Goal: Task Accomplishment & Management: Use online tool/utility

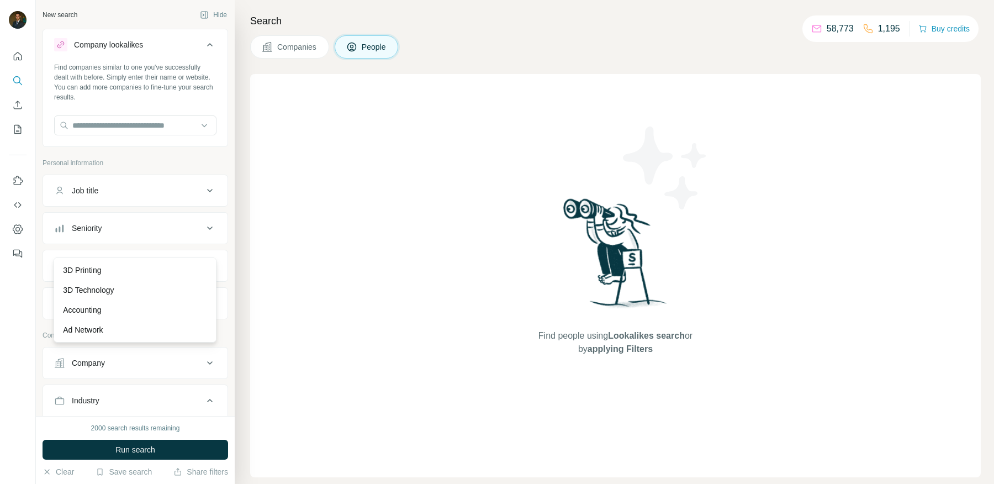
scroll to position [180, 0]
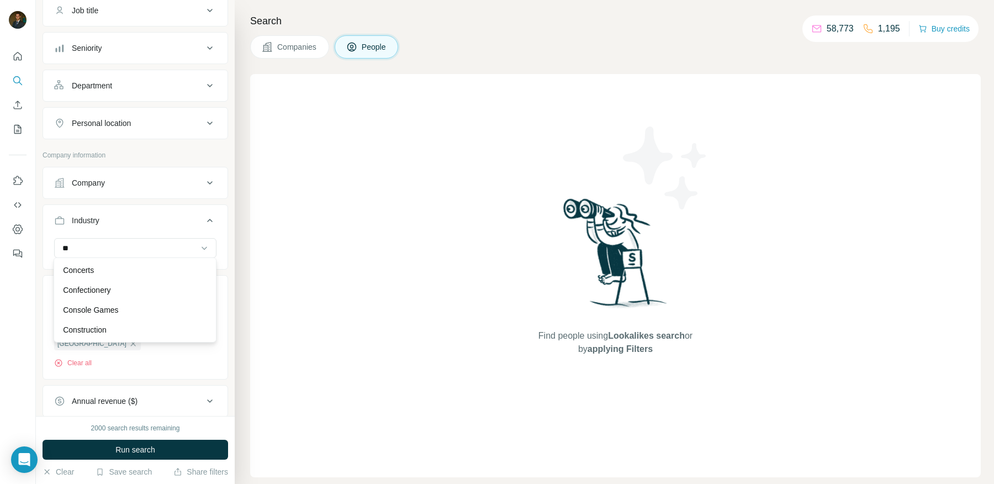
type input "*"
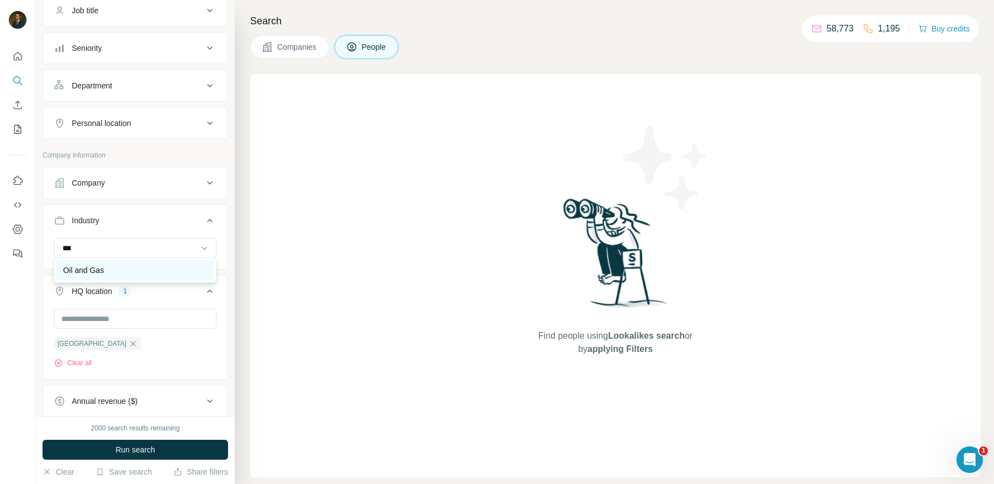
type input "***"
click at [129, 264] on div "Oil and Gas" at bounding box center [135, 269] width 144 height 11
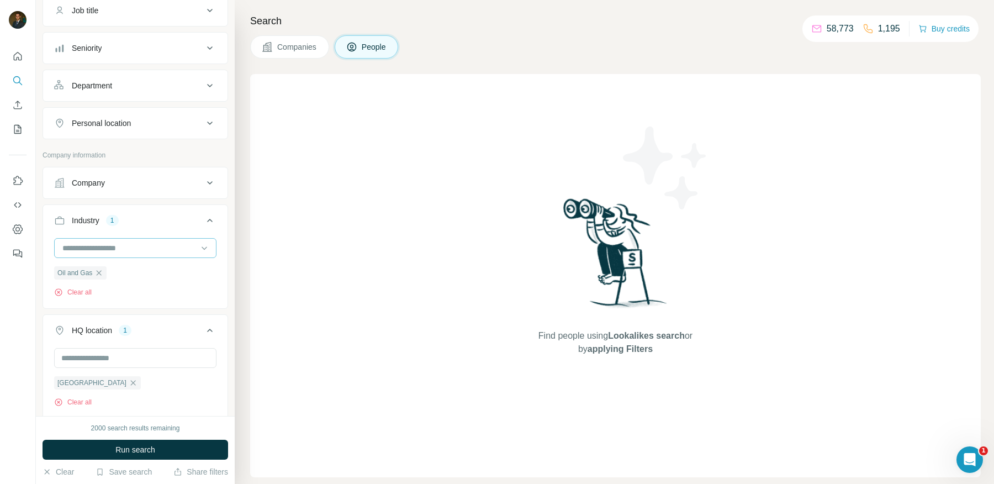
click at [129, 247] on input at bounding box center [129, 248] width 136 height 12
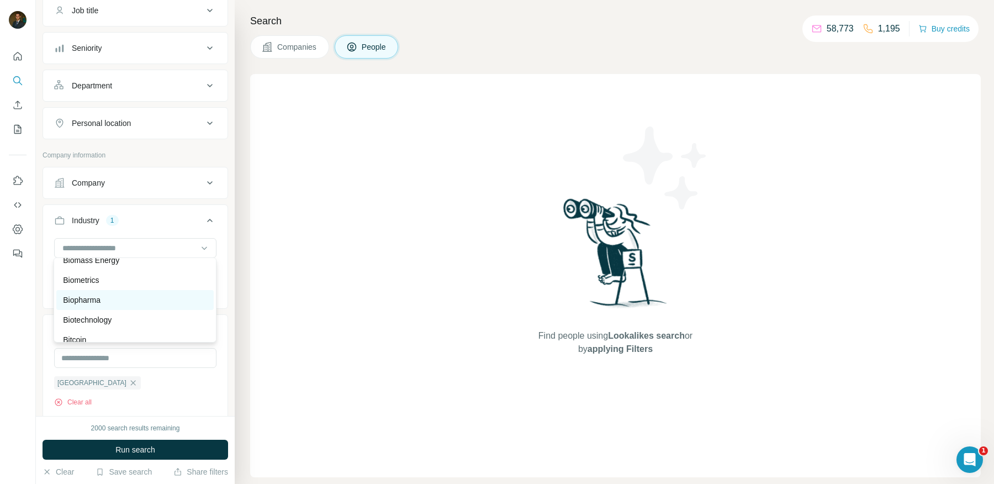
scroll to position [1064, 0]
click at [84, 301] on p "Biopharma" at bounding box center [82, 299] width 38 height 11
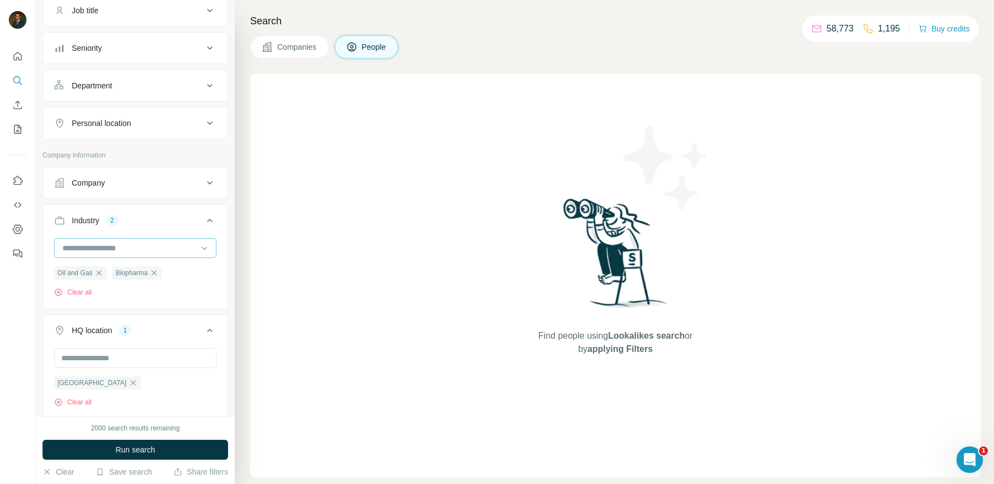
click at [162, 252] on div at bounding box center [129, 248] width 136 height 19
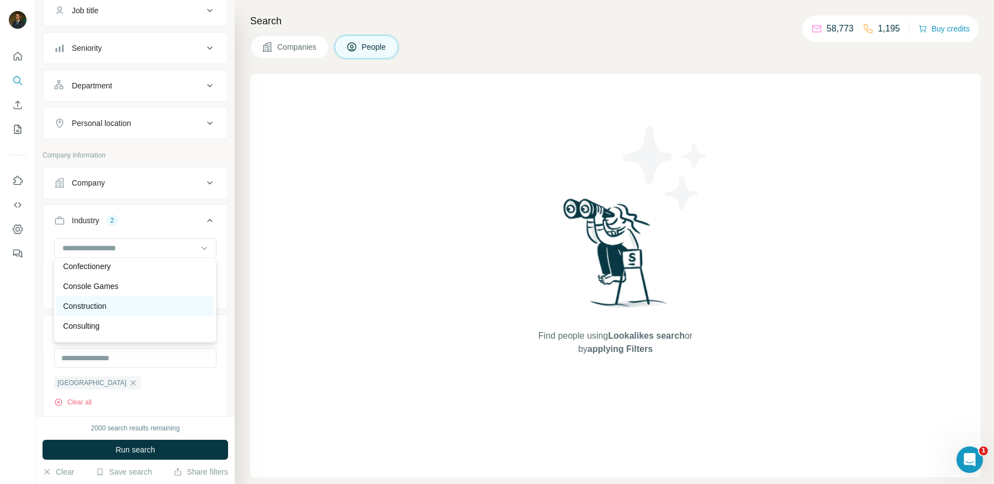
click at [119, 307] on div "Construction" at bounding box center [135, 305] width 144 height 11
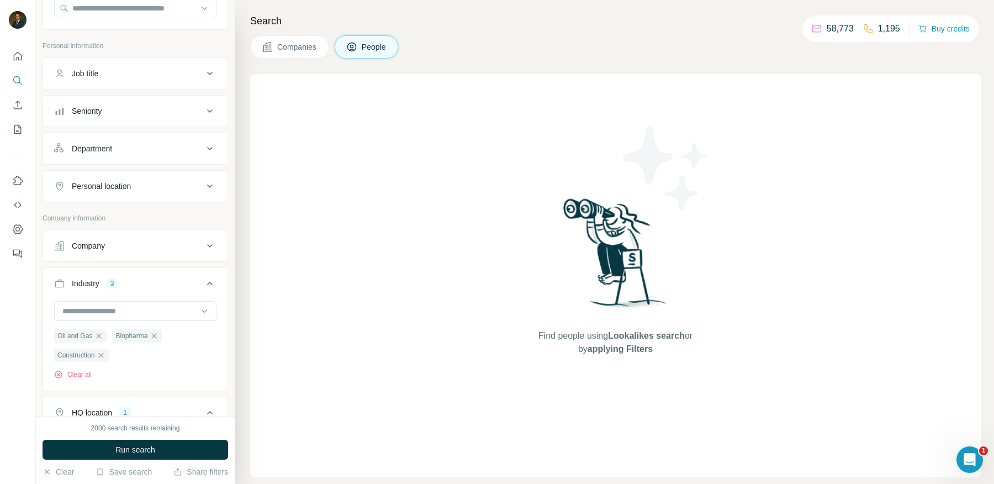
scroll to position [73, 0]
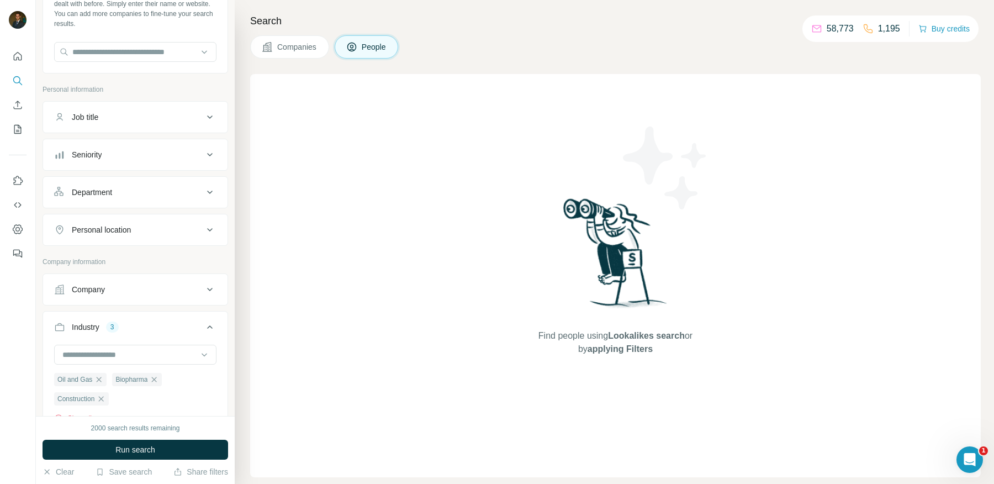
click at [213, 230] on icon at bounding box center [209, 229] width 13 height 13
click at [156, 252] on input "text" at bounding box center [135, 257] width 162 height 20
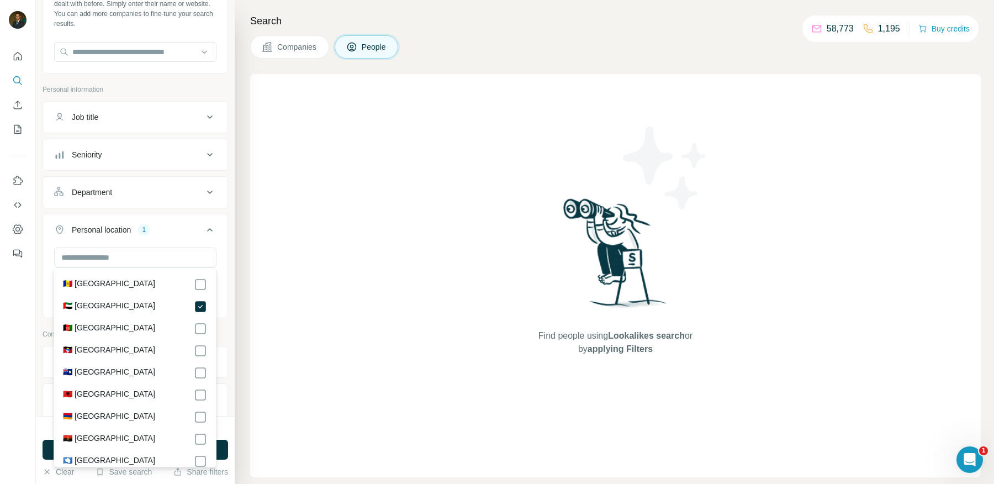
click at [182, 219] on button "Personal location 1" at bounding box center [135, 231] width 184 height 31
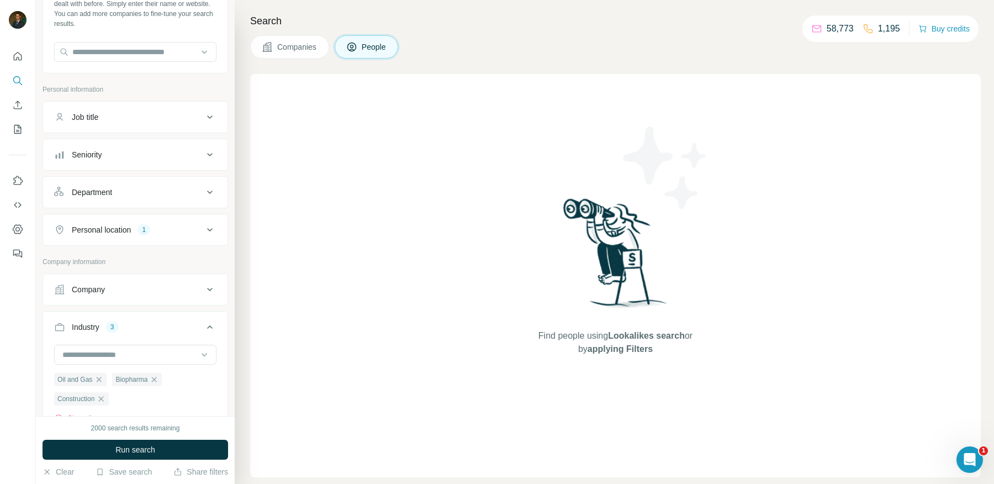
click at [208, 186] on icon at bounding box center [209, 192] width 13 height 13
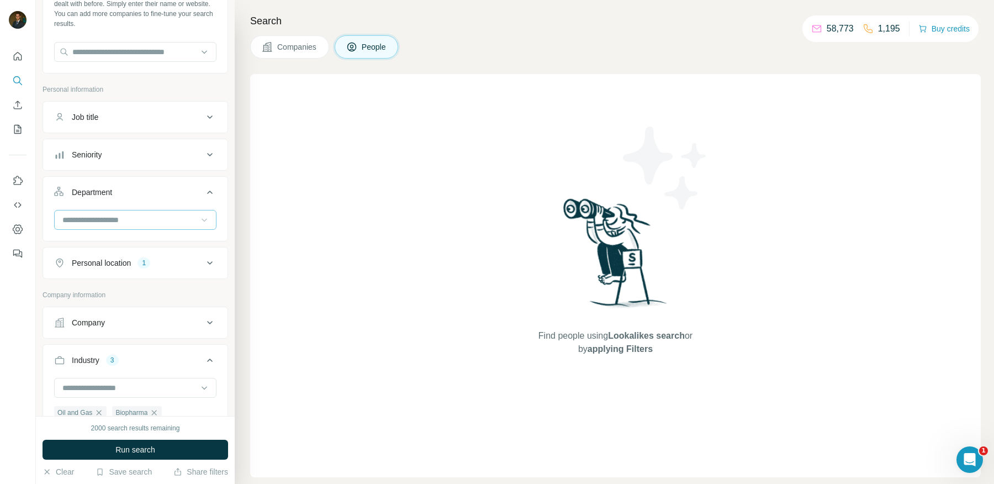
click at [199, 218] on icon at bounding box center [204, 219] width 11 height 11
type input "*"
click at [135, 259] on div "HR" at bounding box center [135, 262] width 144 height 11
click at [205, 158] on icon at bounding box center [209, 154] width 13 height 13
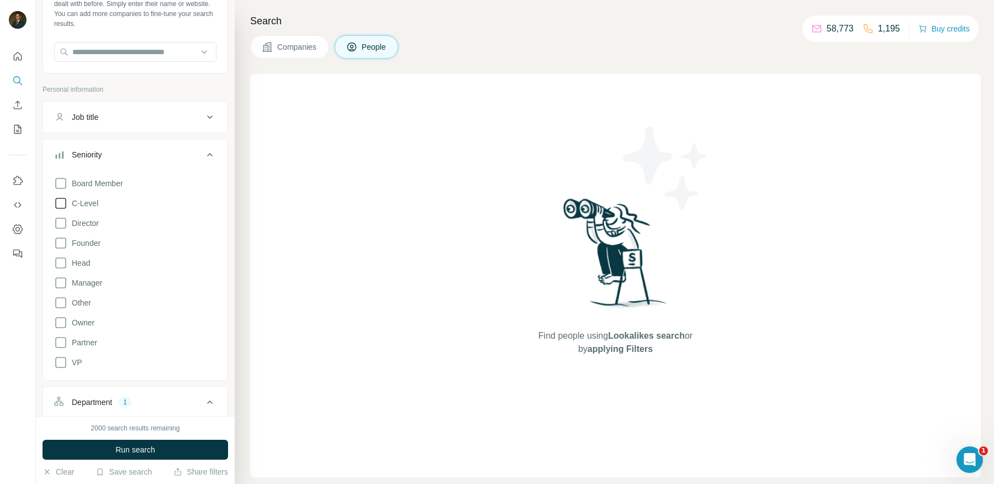
click at [60, 203] on icon at bounding box center [60, 203] width 13 height 13
click at [61, 223] on icon at bounding box center [60, 222] width 13 height 13
click at [61, 241] on icon at bounding box center [60, 242] width 13 height 13
drag, startPoint x: 61, startPoint y: 262, endPoint x: 61, endPoint y: 279, distance: 17.1
click at [61, 262] on icon at bounding box center [60, 262] width 13 height 13
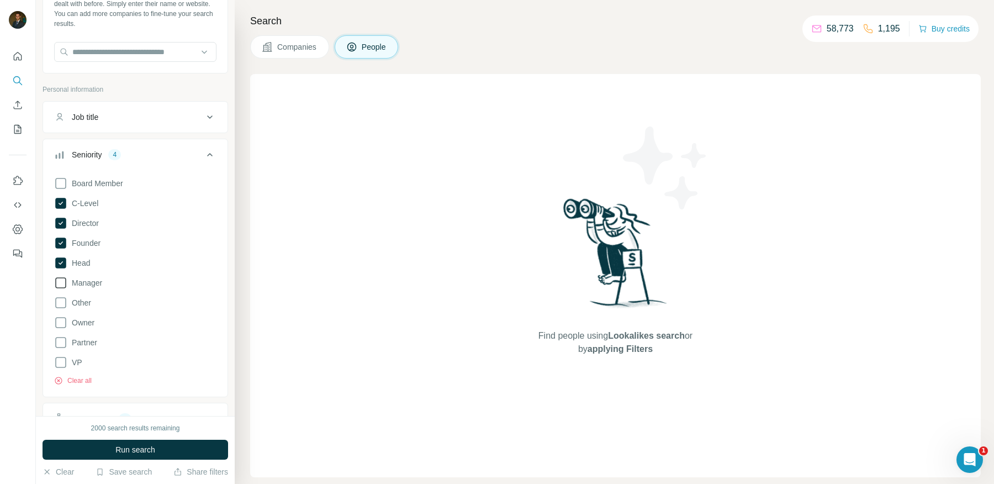
click at [61, 283] on icon at bounding box center [60, 282] width 13 height 13
click at [60, 321] on icon at bounding box center [60, 322] width 13 height 13
click at [61, 341] on icon at bounding box center [60, 342] width 13 height 13
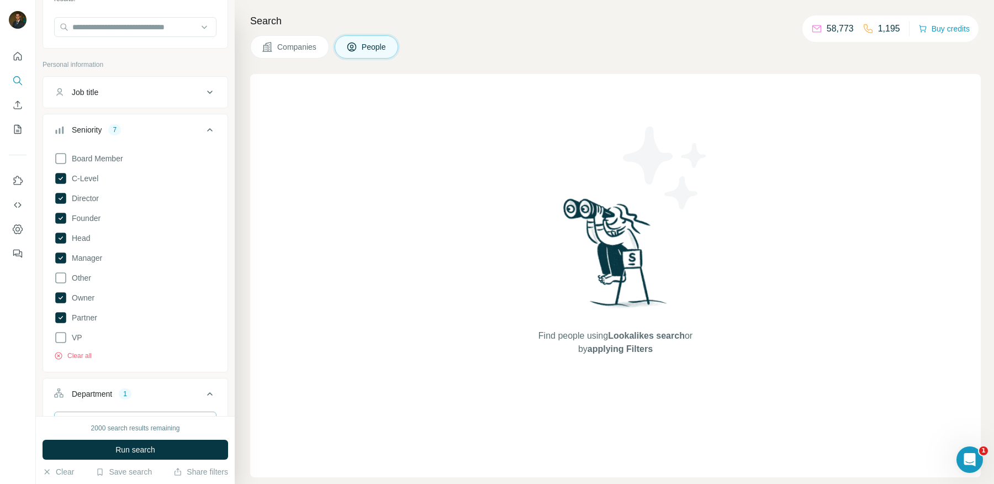
scroll to position [100, 0]
click at [203, 129] on div "Seniority 7" at bounding box center [128, 128] width 149 height 11
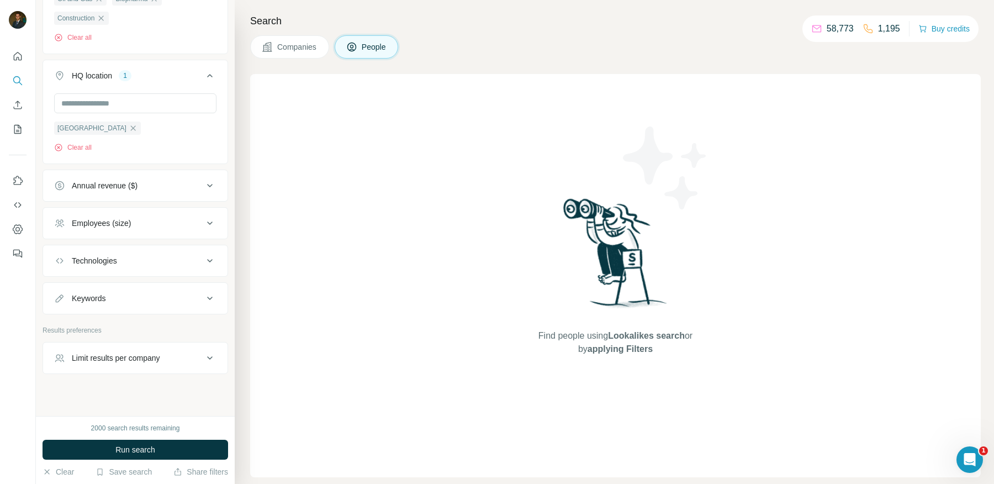
scroll to position [529, 0]
click at [208, 220] on icon at bounding box center [209, 219] width 13 height 13
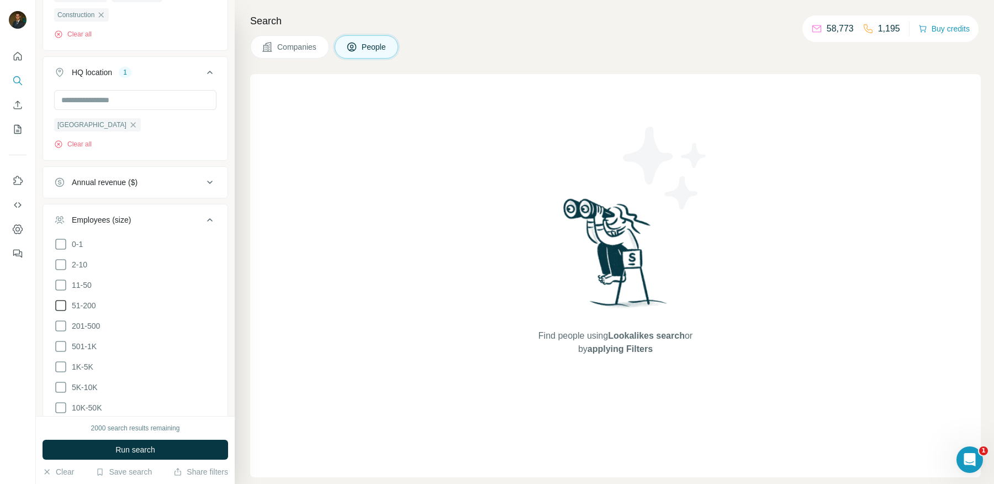
click at [65, 299] on icon at bounding box center [60, 305] width 13 height 13
click at [59, 319] on icon at bounding box center [60, 325] width 13 height 13
click at [60, 341] on icon at bounding box center [60, 346] width 13 height 13
click at [63, 300] on icon at bounding box center [60, 305] width 11 height 11
click at [60, 360] on icon at bounding box center [60, 366] width 13 height 13
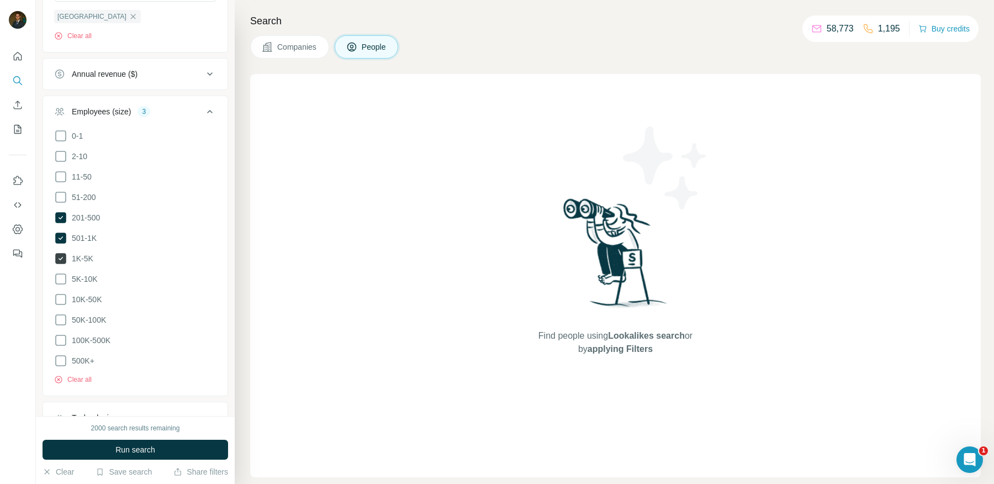
scroll to position [648, 0]
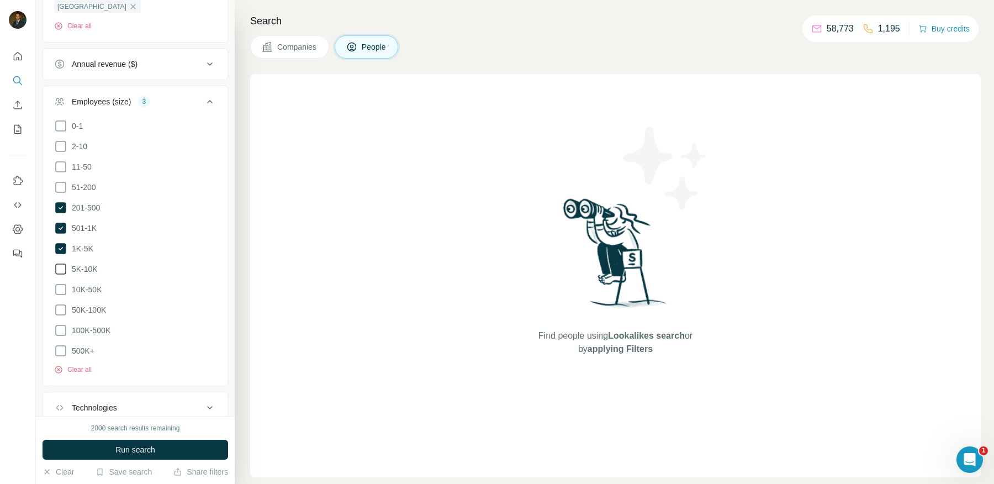
click at [63, 263] on icon at bounding box center [60, 268] width 13 height 13
click at [63, 283] on icon at bounding box center [60, 289] width 13 height 13
click at [61, 288] on icon at bounding box center [61, 289] width 4 height 3
click at [60, 263] on icon at bounding box center [60, 268] width 11 height 11
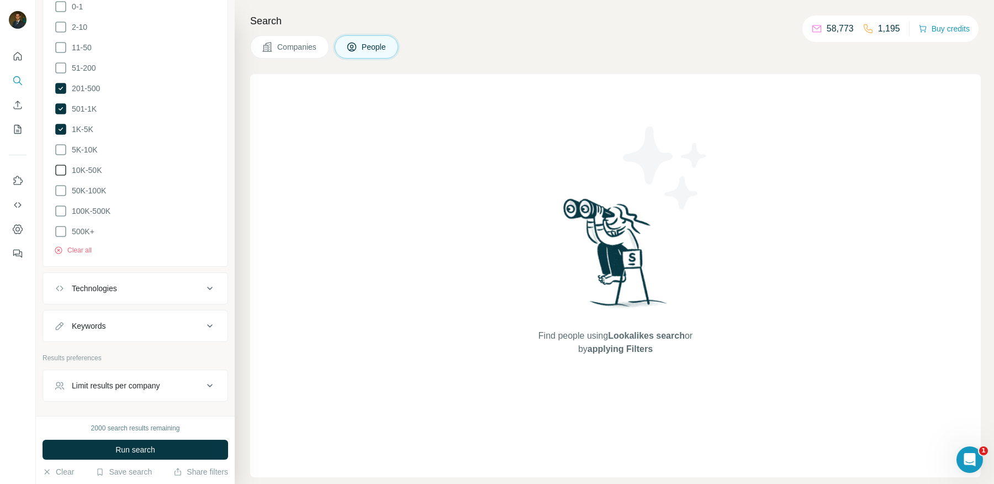
scroll to position [792, 0]
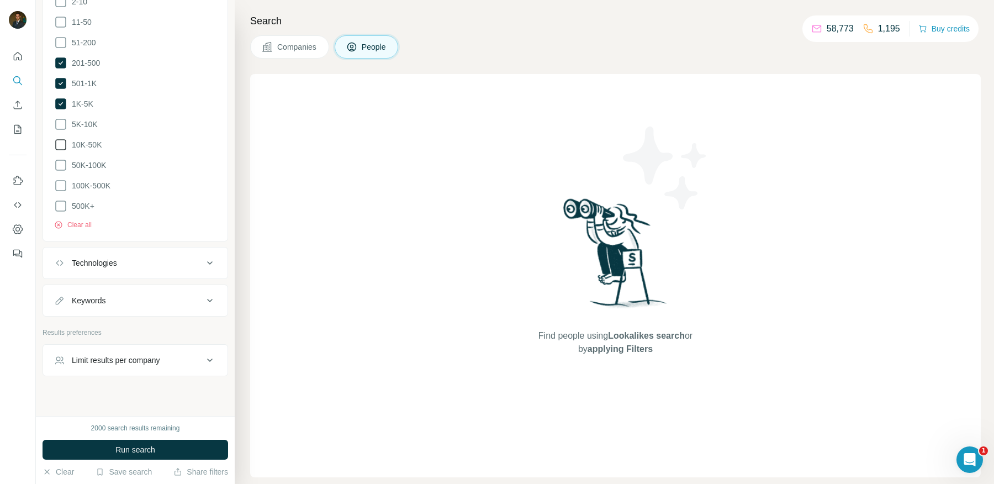
click at [207, 294] on icon at bounding box center [209, 300] width 13 height 13
click at [208, 294] on icon at bounding box center [209, 300] width 13 height 13
click at [214, 353] on icon at bounding box center [209, 359] width 13 height 13
click at [155, 378] on input "number" at bounding box center [135, 388] width 162 height 20
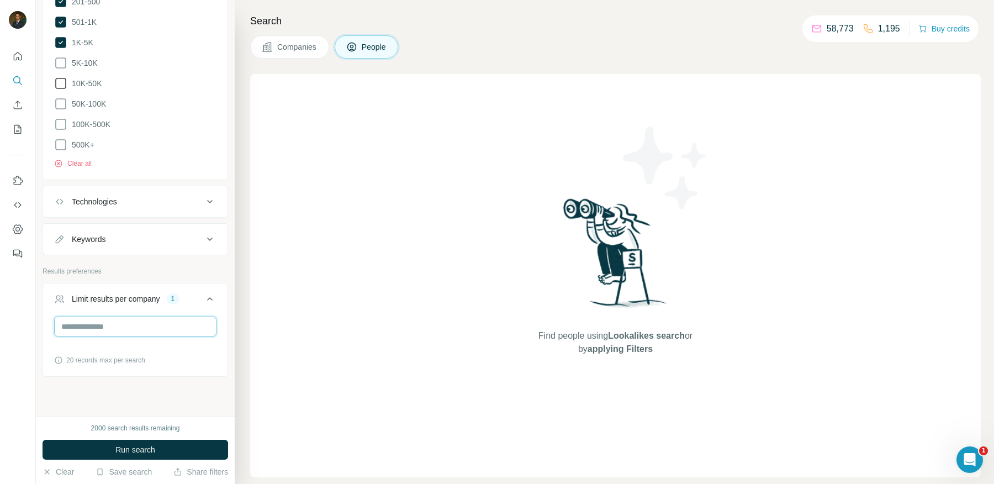
type input "*"
click at [119, 377] on div "New search Hide Company lookalikes Find companies similar to one you've success…" at bounding box center [135, 208] width 199 height 416
click at [132, 449] on span "Run search" at bounding box center [135, 449] width 40 height 11
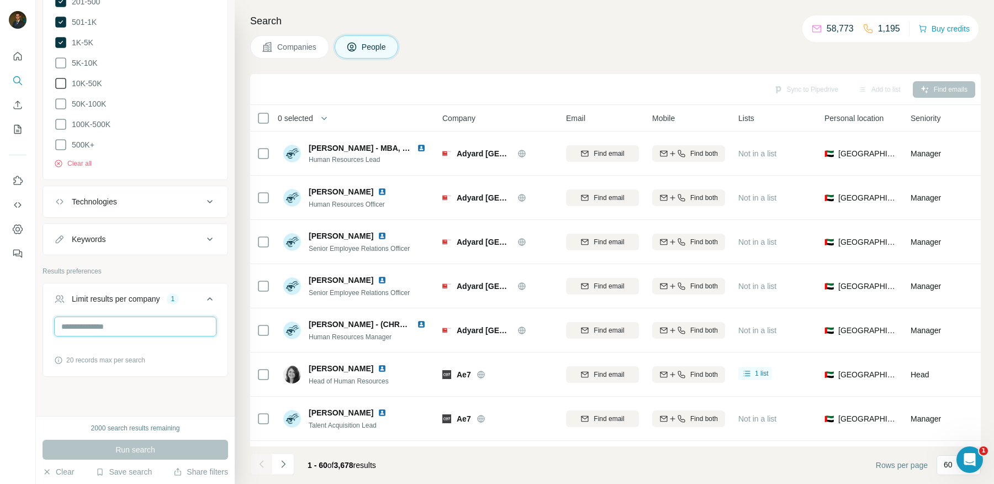
click at [102, 316] on input "*" at bounding box center [135, 326] width 162 height 20
type input "*"
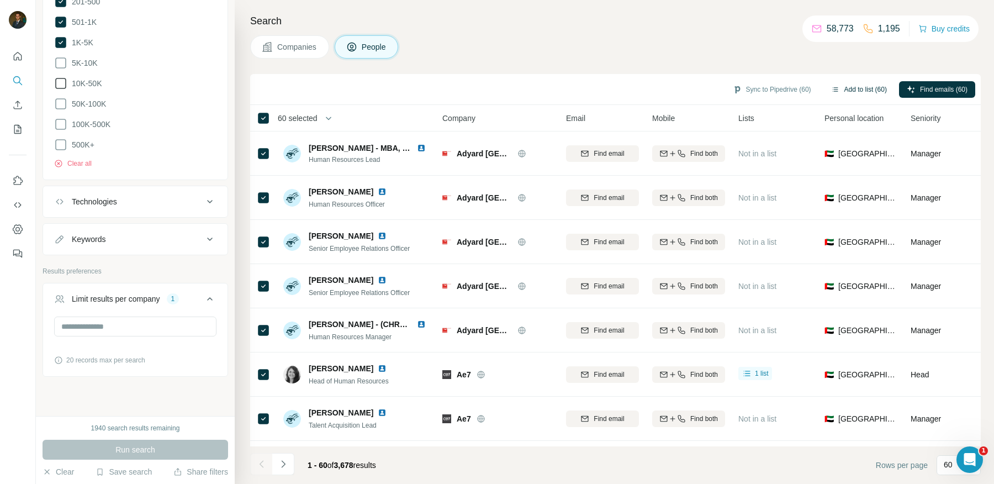
click at [856, 91] on button "Add to list (60)" at bounding box center [858, 89] width 71 height 17
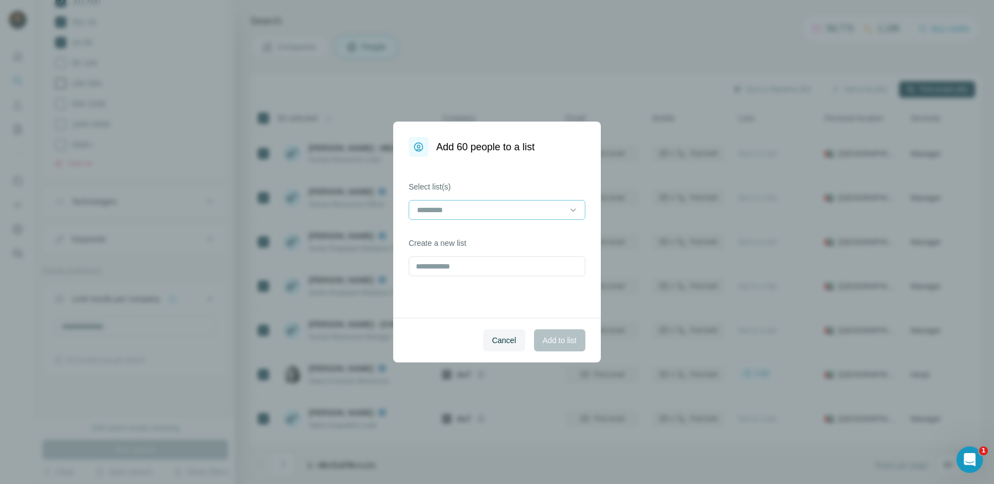
click at [486, 206] on input at bounding box center [490, 210] width 149 height 12
type input "*"
click at [399, 245] on div "Select list(s) Create a new list" at bounding box center [497, 237] width 208 height 161
click at [433, 268] on input "text" at bounding box center [497, 266] width 177 height 20
type input "**********"
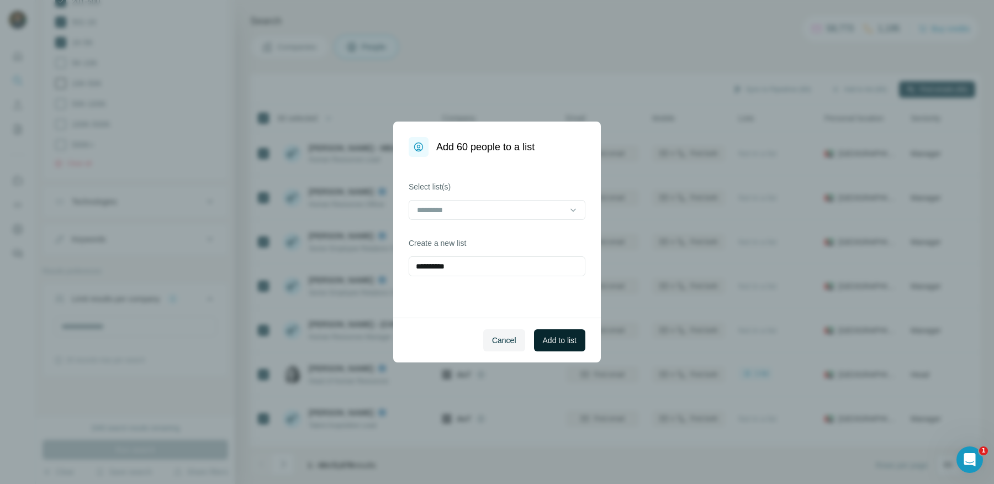
click at [564, 339] on span "Add to list" at bounding box center [560, 340] width 34 height 11
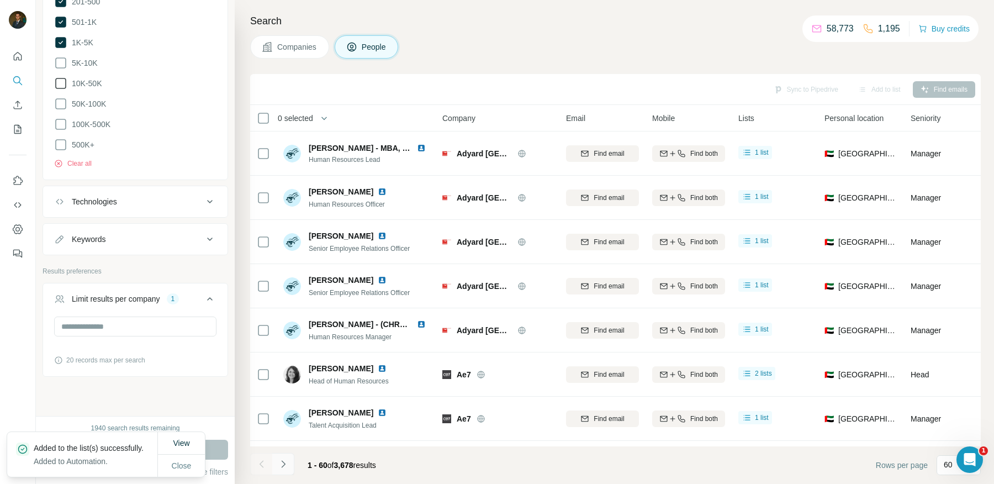
click at [287, 462] on icon "Navigate to next page" at bounding box center [283, 463] width 11 height 11
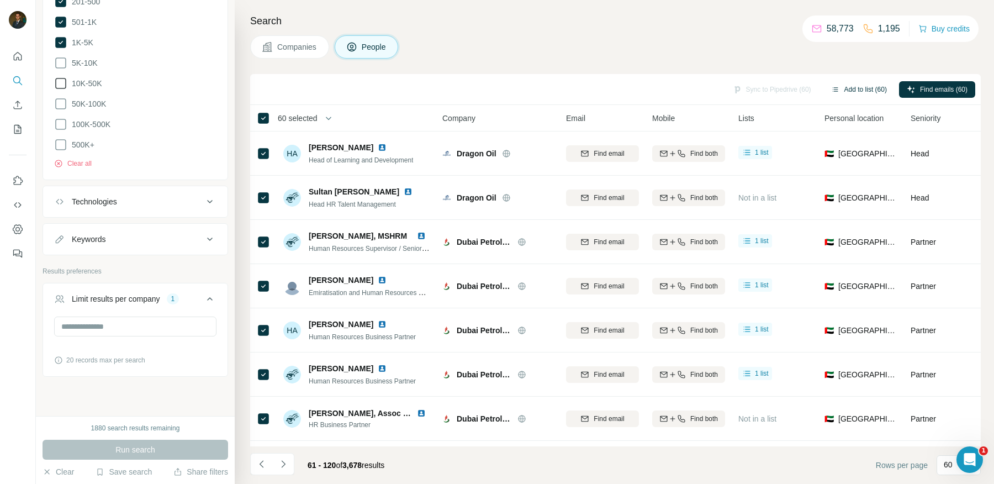
click at [841, 87] on button "Add to list (60)" at bounding box center [858, 89] width 71 height 17
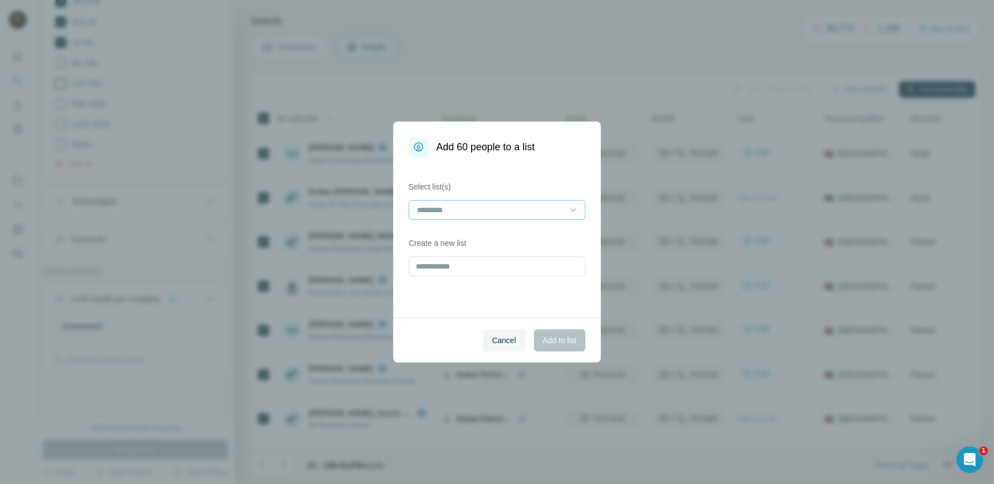
click at [528, 209] on input at bounding box center [490, 210] width 149 height 12
type input "*"
click at [498, 177] on div "Select list(s) Create a new list" at bounding box center [497, 237] width 208 height 161
click at [618, 138] on div "Add 60 people to a list Select list(s) Create a new list Cancel Add to list" at bounding box center [497, 242] width 994 height 484
click at [501, 335] on span "Cancel" at bounding box center [504, 340] width 24 height 11
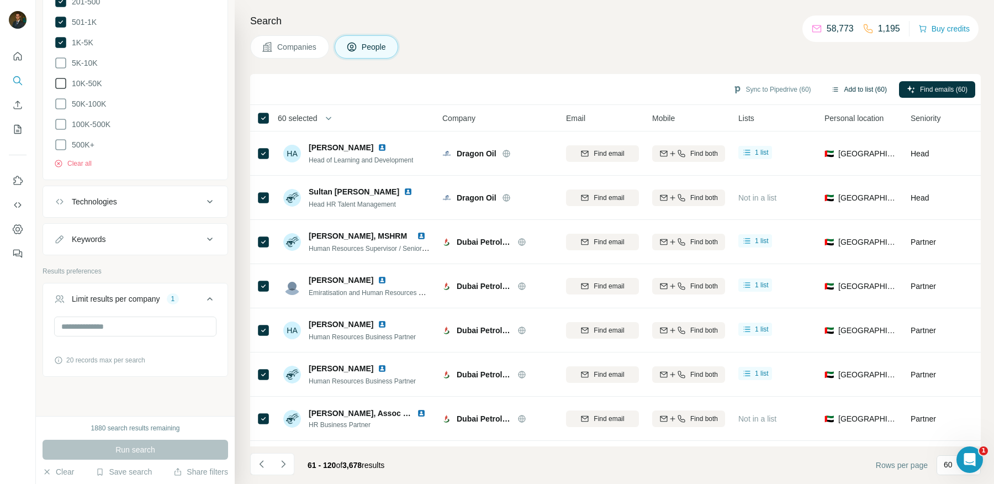
click at [847, 87] on button "Add to list (60)" at bounding box center [858, 89] width 71 height 17
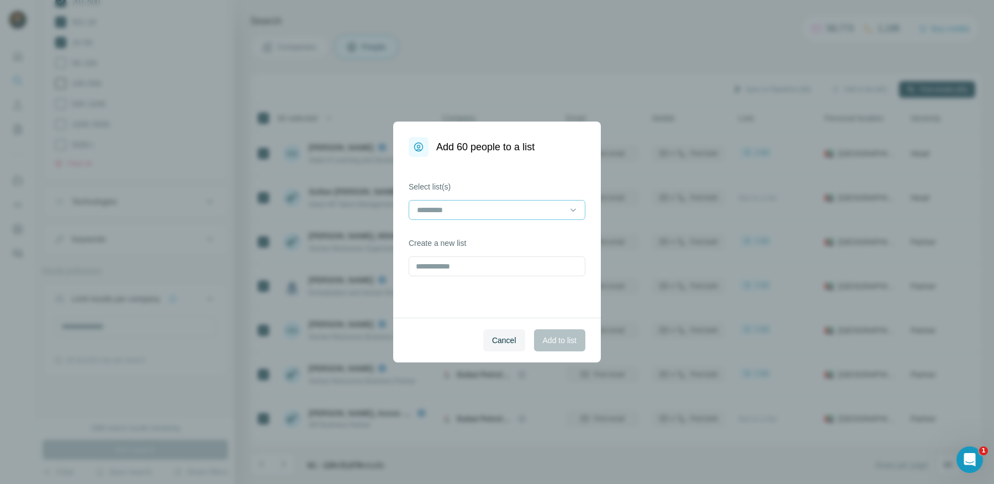
click at [534, 215] on input at bounding box center [490, 210] width 149 height 12
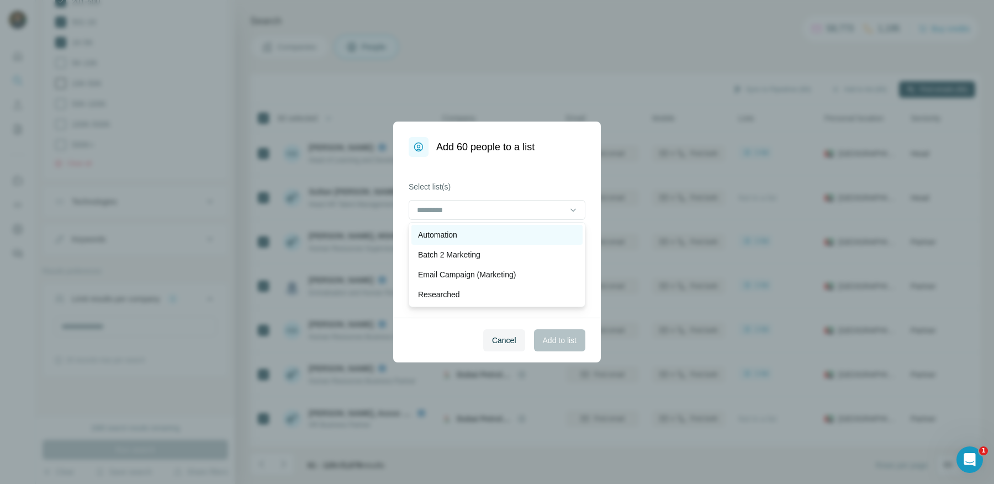
click at [493, 231] on div "Automation" at bounding box center [497, 234] width 158 height 11
click at [549, 338] on span "Add to list" at bounding box center [560, 340] width 34 height 11
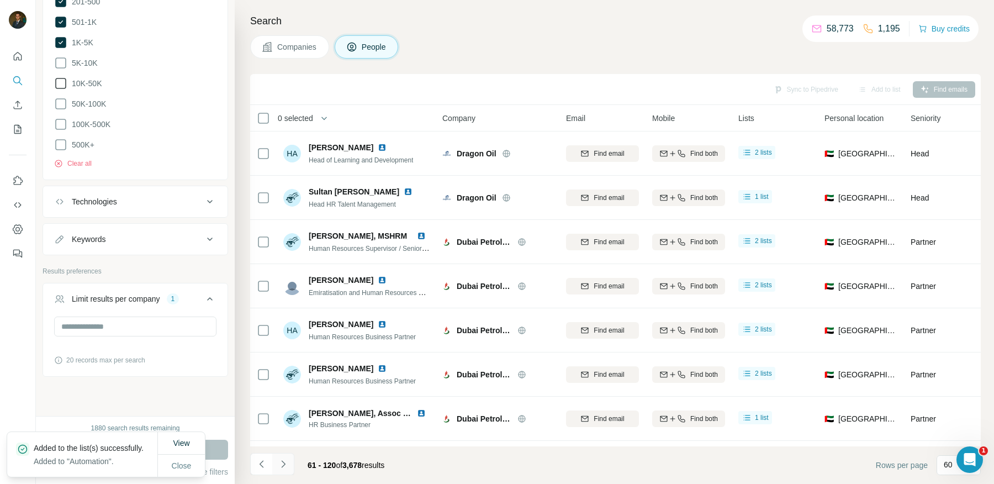
click at [284, 463] on icon "Navigate to next page" at bounding box center [283, 463] width 4 height 7
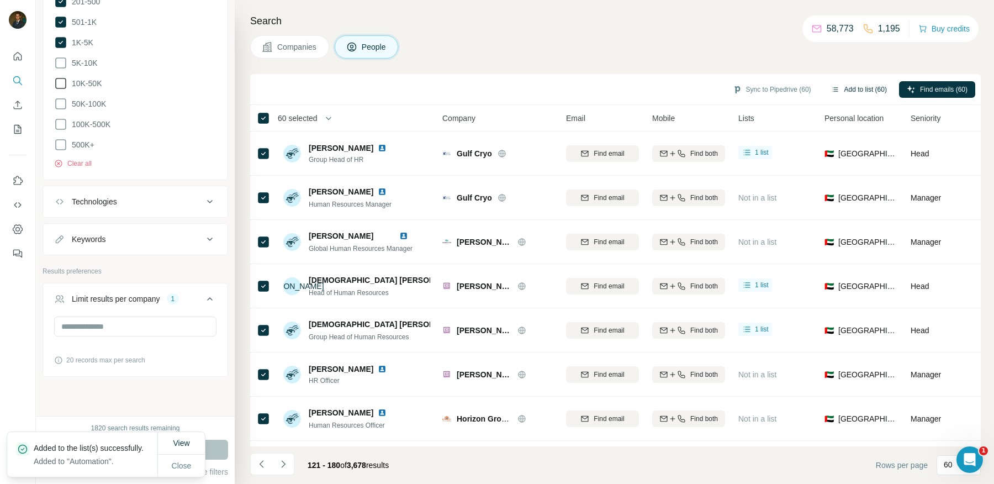
click at [846, 88] on button "Add to list (60)" at bounding box center [858, 89] width 71 height 17
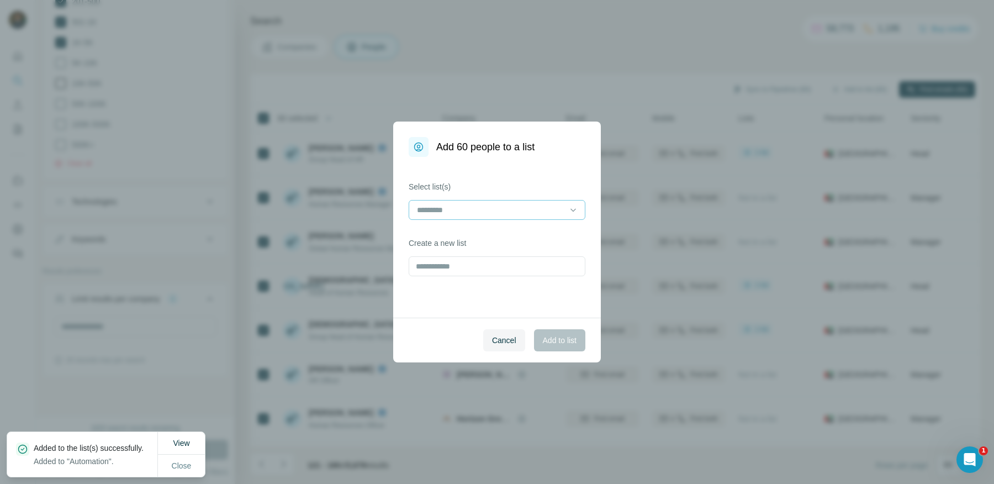
click at [493, 213] on input at bounding box center [490, 210] width 149 height 12
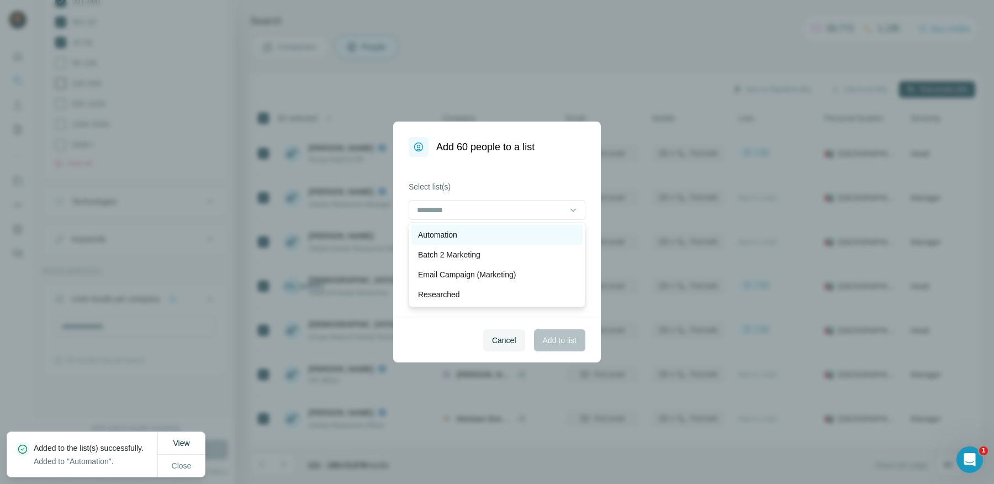
click at [475, 231] on div "Automation" at bounding box center [497, 234] width 158 height 11
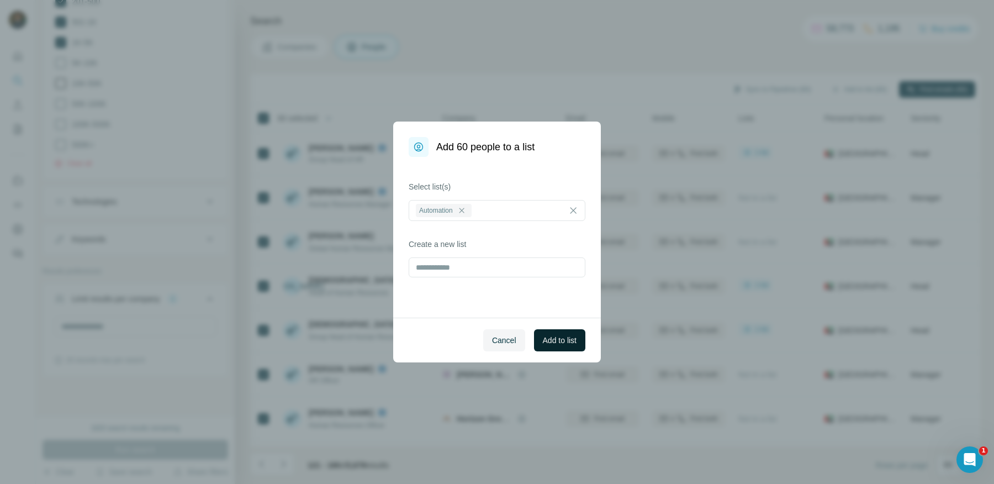
click at [558, 345] on span "Add to list" at bounding box center [560, 340] width 34 height 11
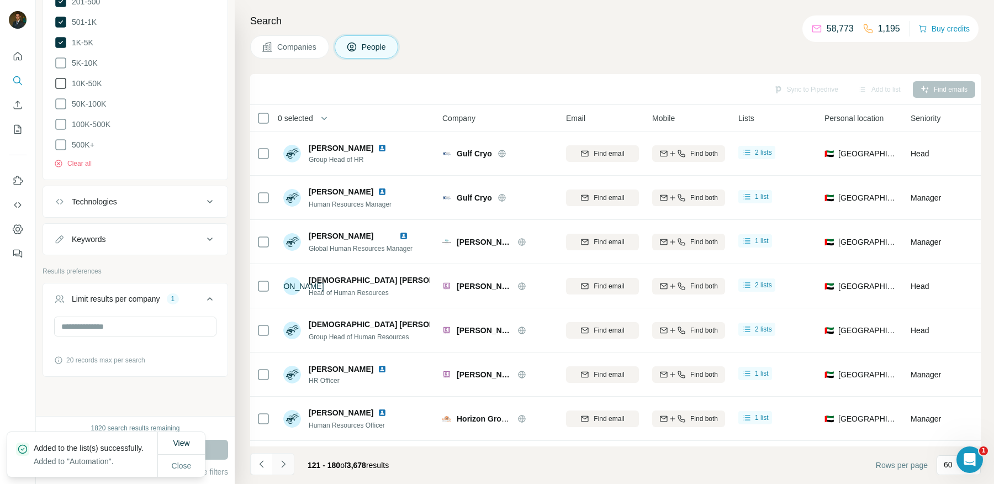
click at [286, 464] on icon "Navigate to next page" at bounding box center [283, 463] width 11 height 11
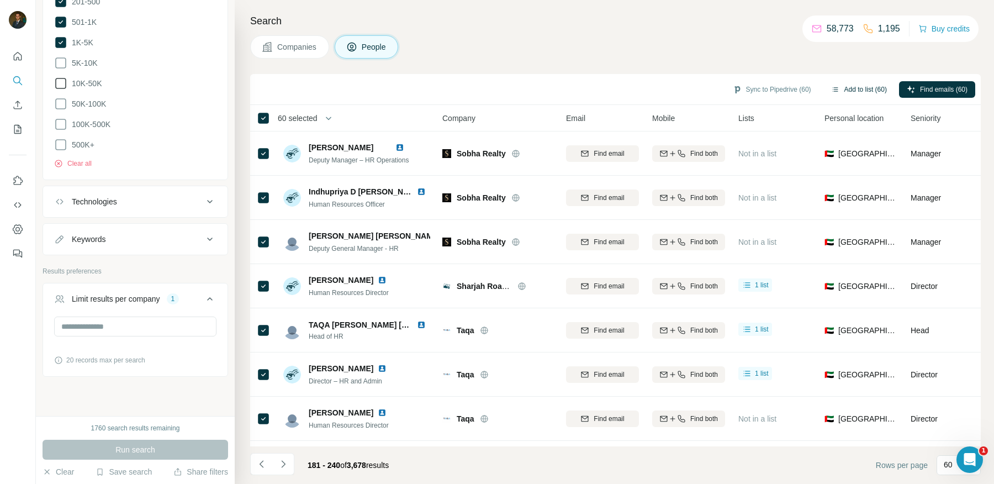
click at [852, 91] on button "Add to list (60)" at bounding box center [858, 89] width 71 height 17
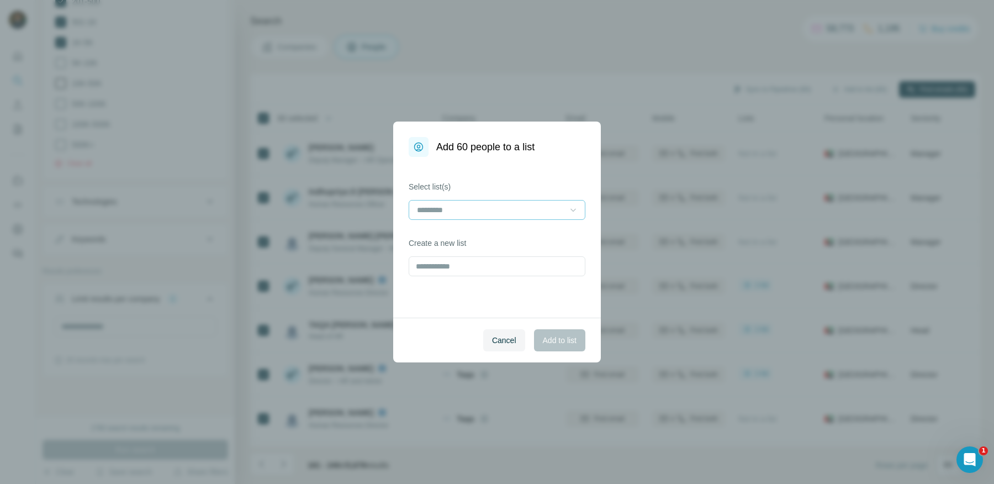
click at [574, 203] on div at bounding box center [573, 210] width 11 height 20
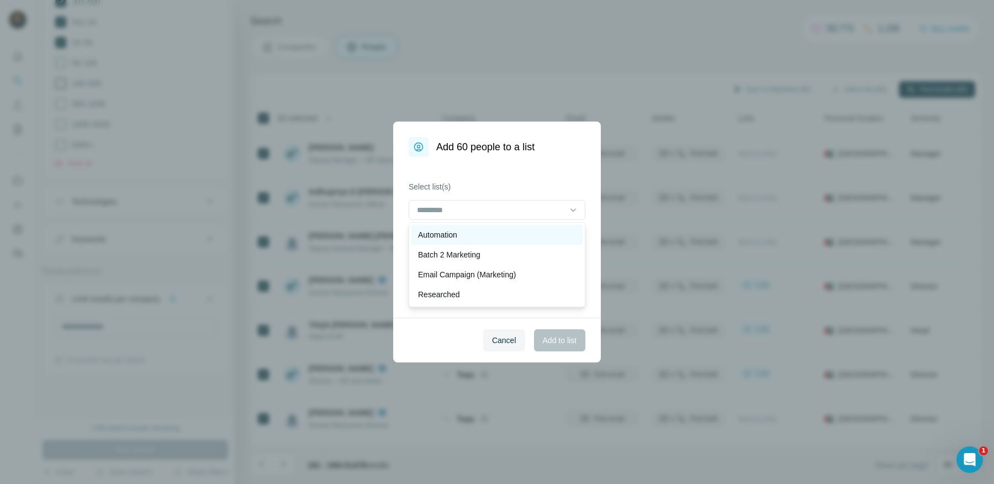
click at [462, 231] on div "Automation" at bounding box center [497, 234] width 158 height 11
click at [543, 338] on span "Add to list" at bounding box center [560, 340] width 34 height 11
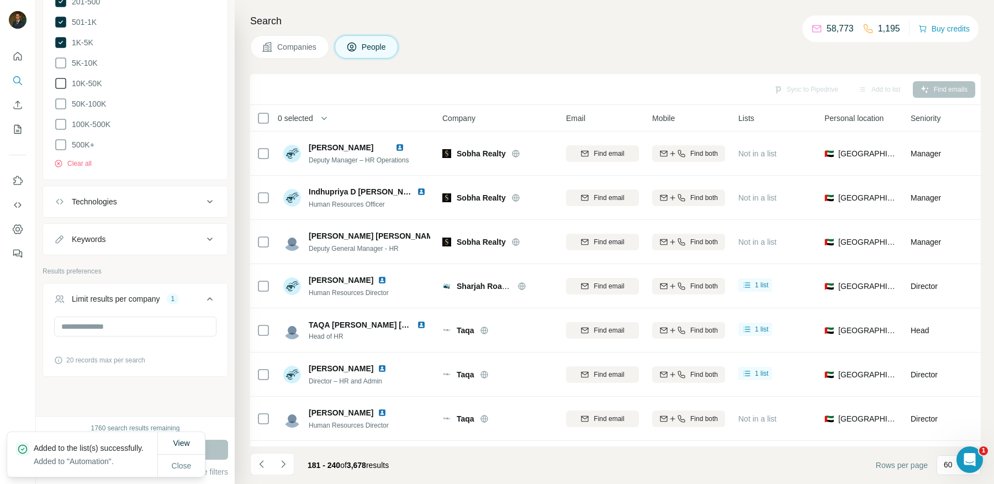
click at [285, 465] on icon "Navigate to next page" at bounding box center [283, 463] width 11 height 11
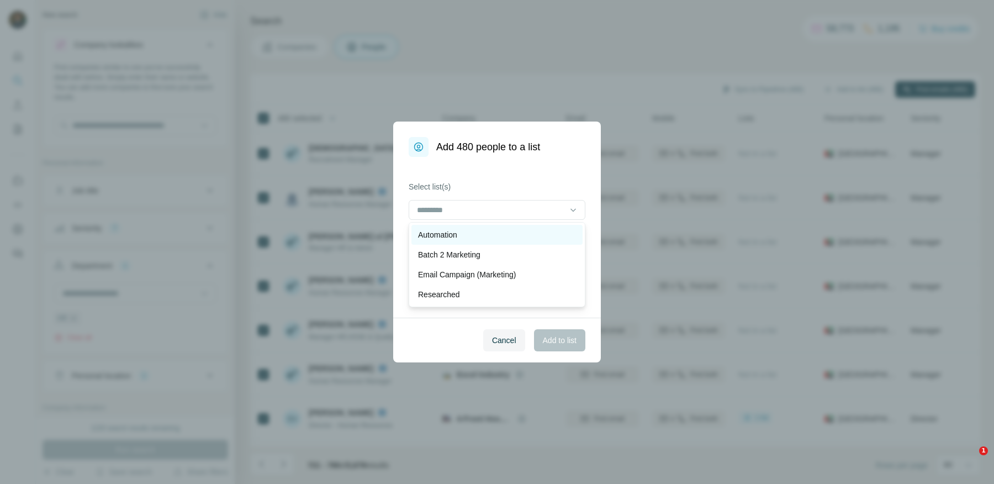
click at [453, 239] on p "Automation" at bounding box center [437, 234] width 39 height 11
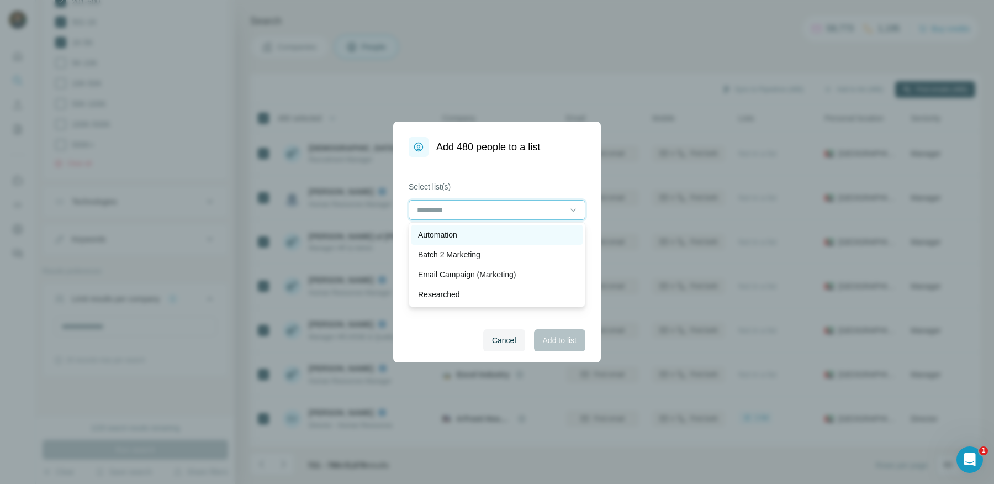
scroll to position [2190, 0]
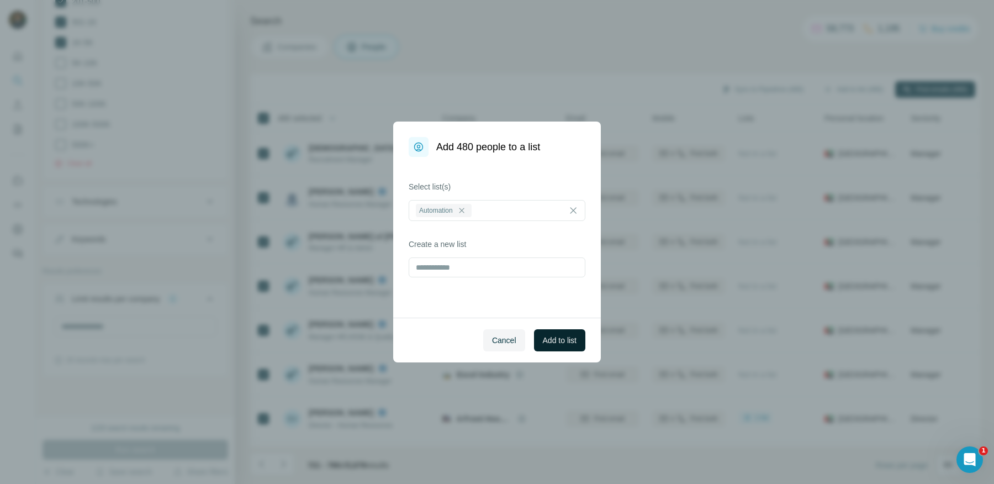
click at [563, 342] on span "Add to list" at bounding box center [560, 340] width 34 height 11
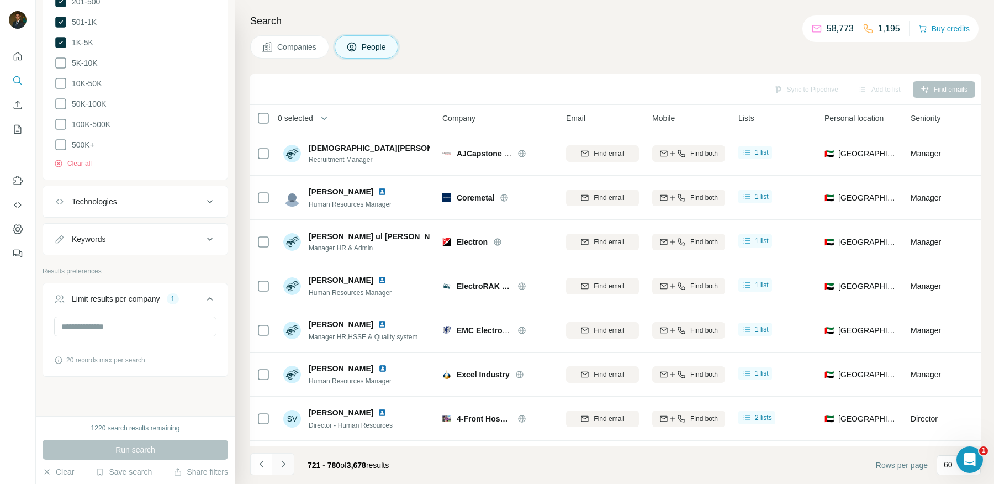
click at [279, 467] on icon "Navigate to next page" at bounding box center [283, 463] width 11 height 11
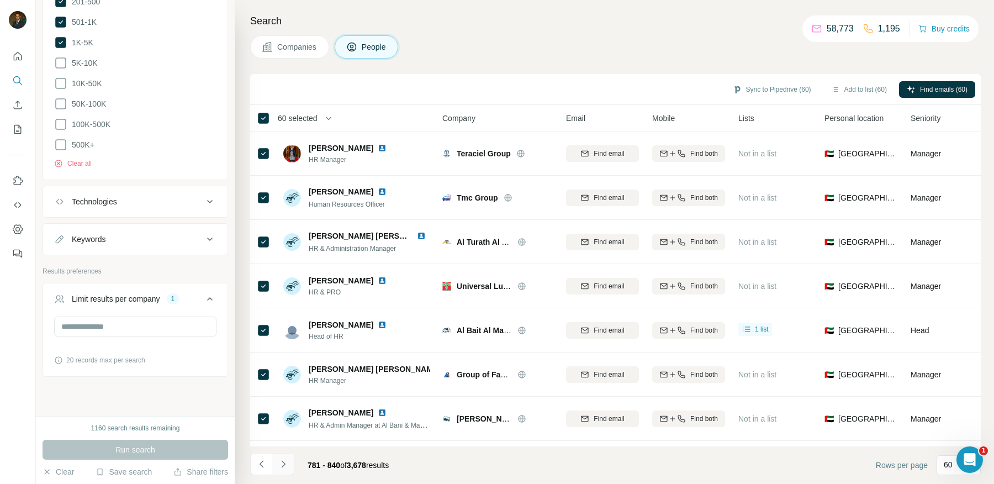
click at [284, 465] on icon "Navigate to next page" at bounding box center [283, 463] width 11 height 11
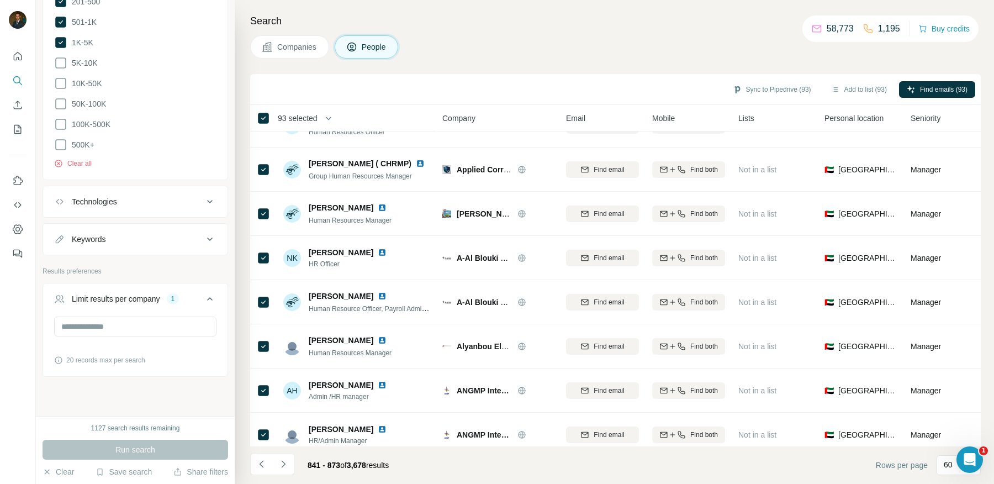
scroll to position [438, 0]
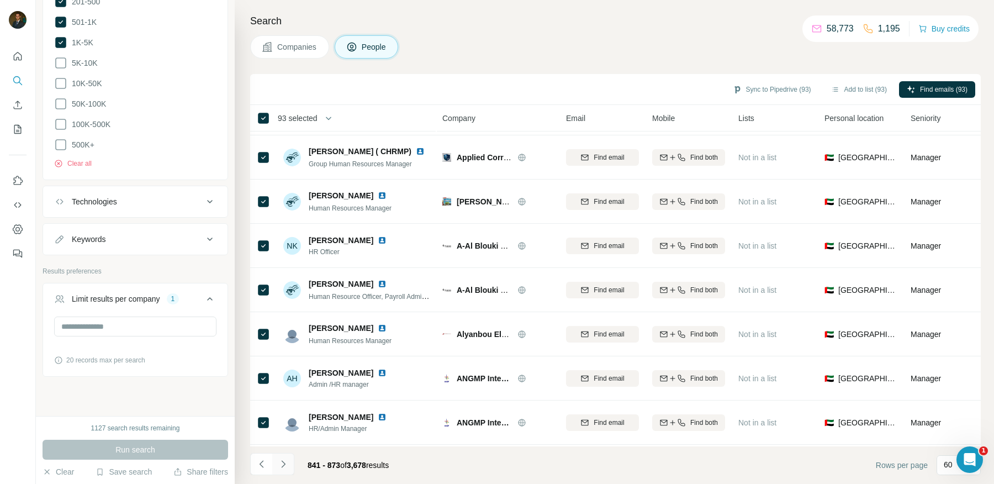
click at [287, 462] on icon "Navigate to next page" at bounding box center [283, 463] width 11 height 11
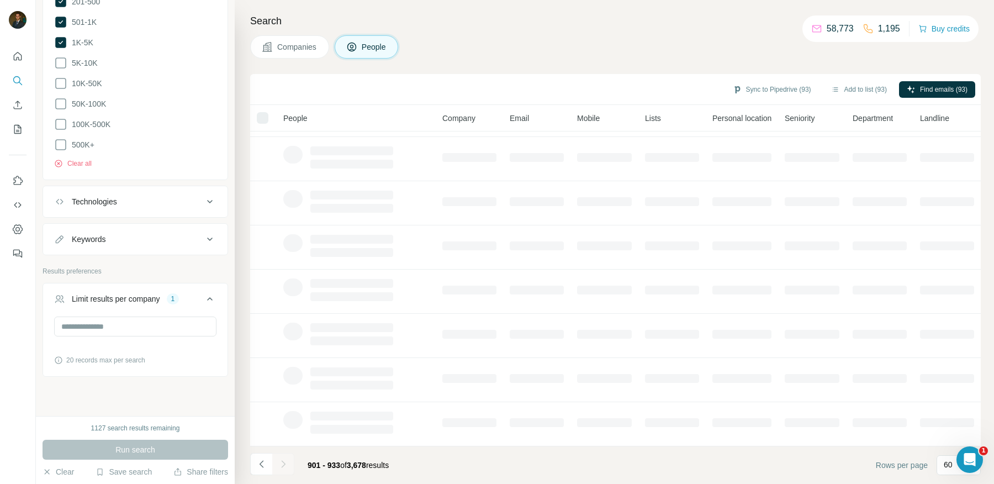
scroll to position [126, 0]
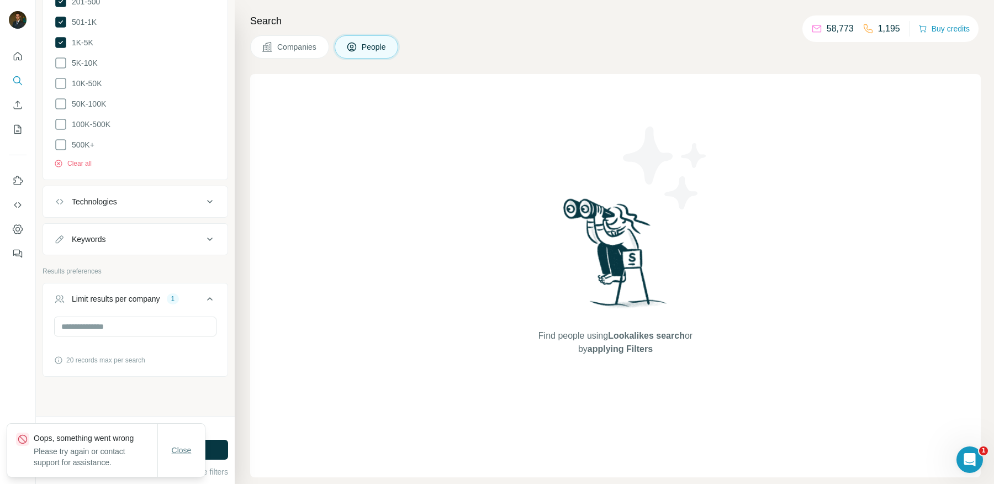
click at [176, 449] on span "Close" at bounding box center [182, 449] width 20 height 11
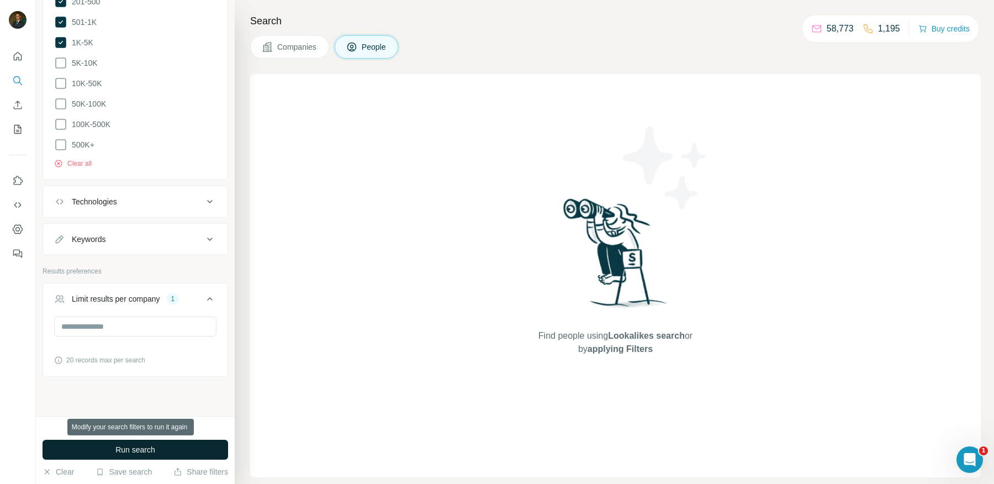
click at [145, 447] on span "Run search" at bounding box center [135, 449] width 40 height 11
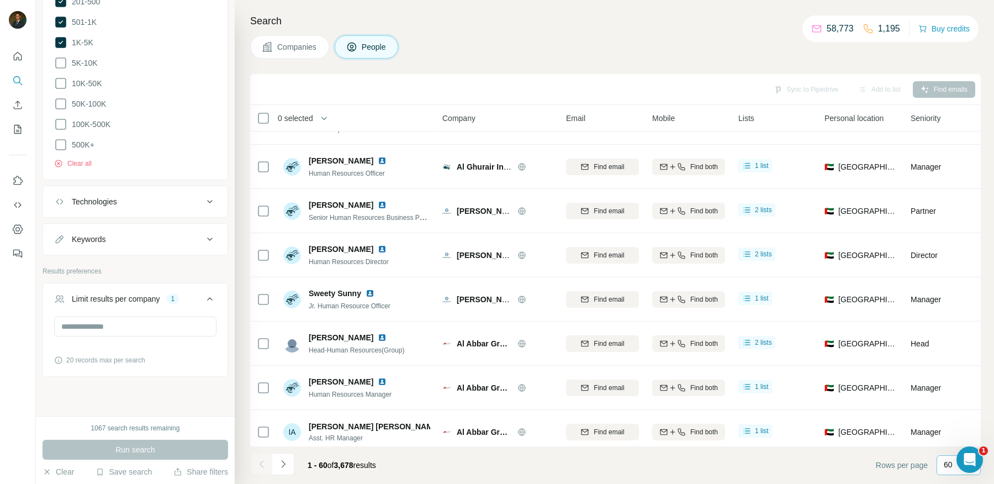
scroll to position [310, 0]
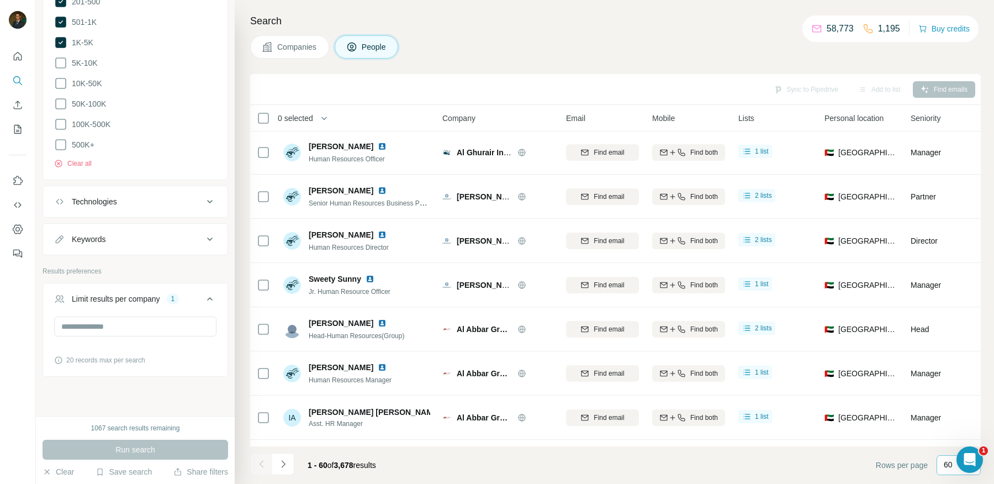
click at [944, 465] on p "60" at bounding box center [948, 464] width 9 height 11
click at [761, 462] on footer "1 - 60 of 3,678 results Rows per page 60" at bounding box center [615, 465] width 730 height 38
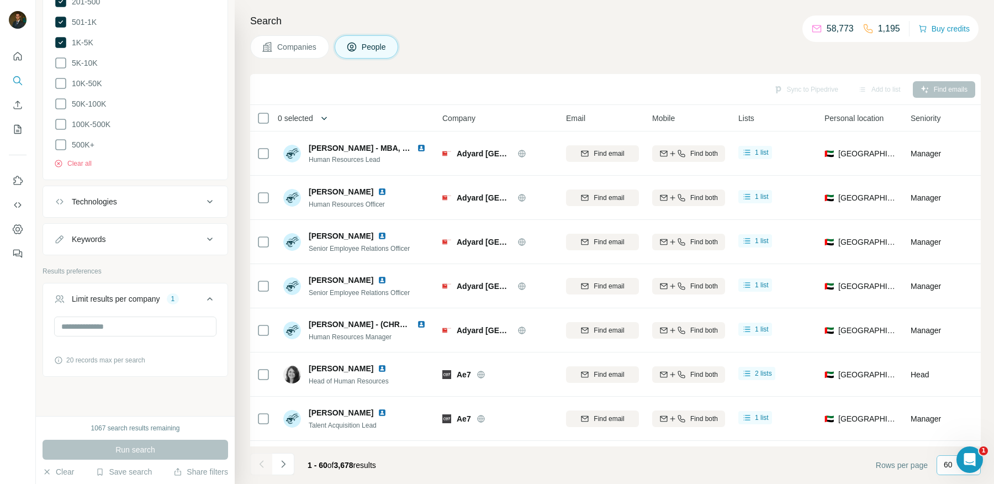
click at [327, 118] on icon "button" at bounding box center [324, 117] width 6 height 3
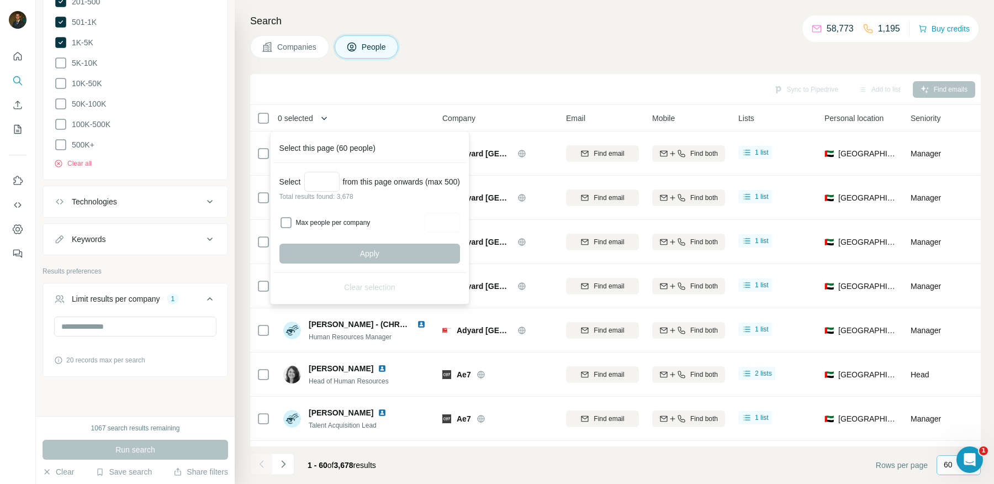
click at [327, 118] on icon "button" at bounding box center [324, 117] width 6 height 3
click at [438, 55] on div "Companies People" at bounding box center [615, 46] width 730 height 23
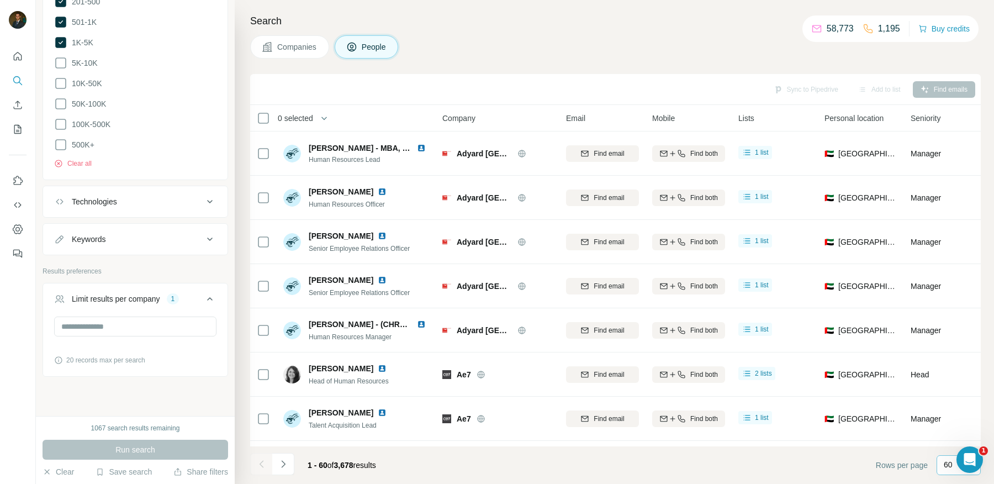
scroll to position [854, 0]
click at [282, 465] on icon "Navigate to next page" at bounding box center [283, 463] width 11 height 11
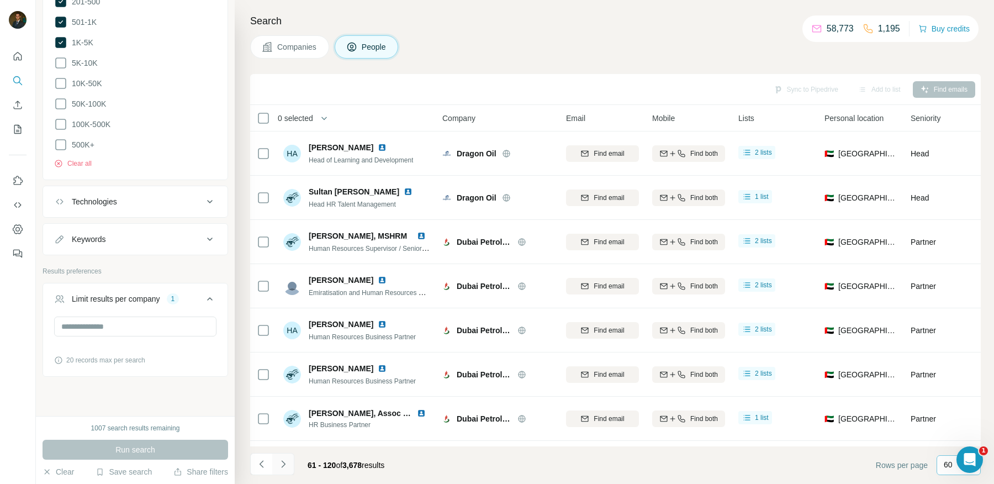
click at [285, 465] on icon "Navigate to next page" at bounding box center [283, 463] width 11 height 11
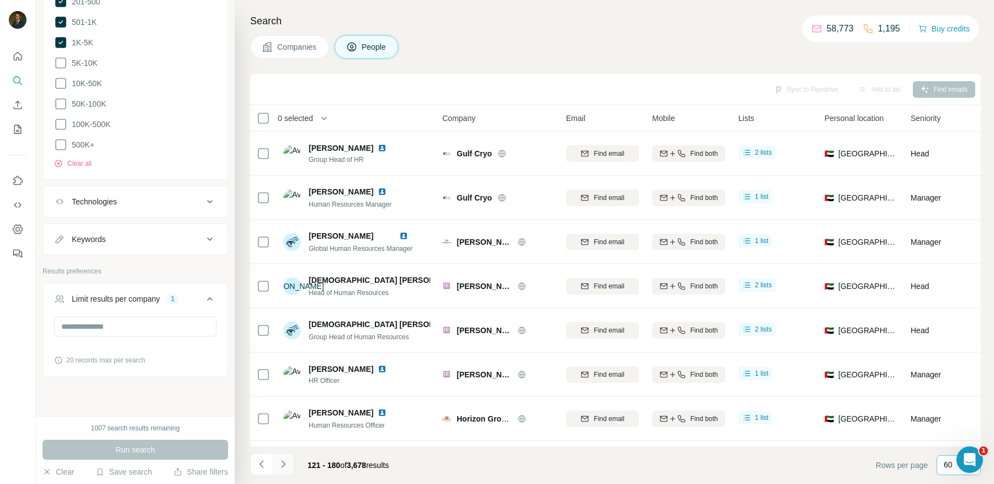
click at [285, 465] on icon "Navigate to next page" at bounding box center [283, 463] width 11 height 11
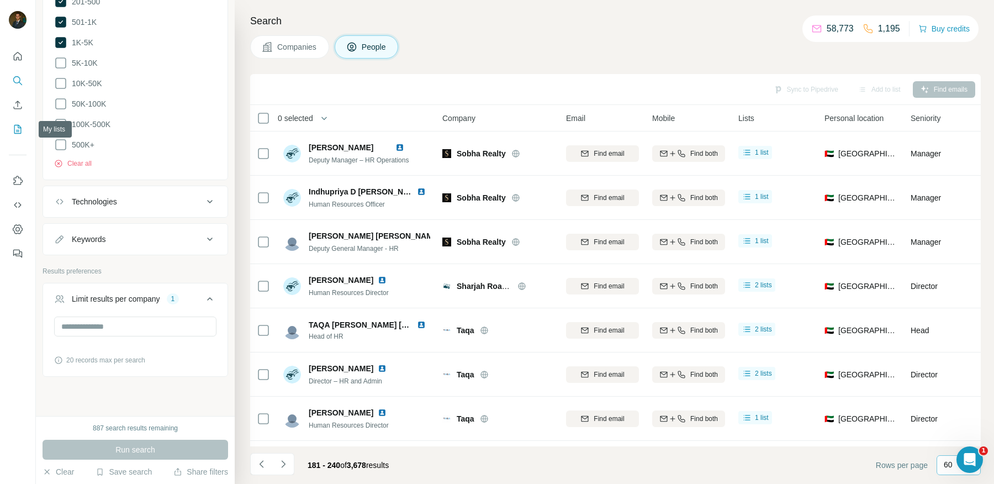
click at [18, 124] on icon "My lists" at bounding box center [17, 129] width 11 height 11
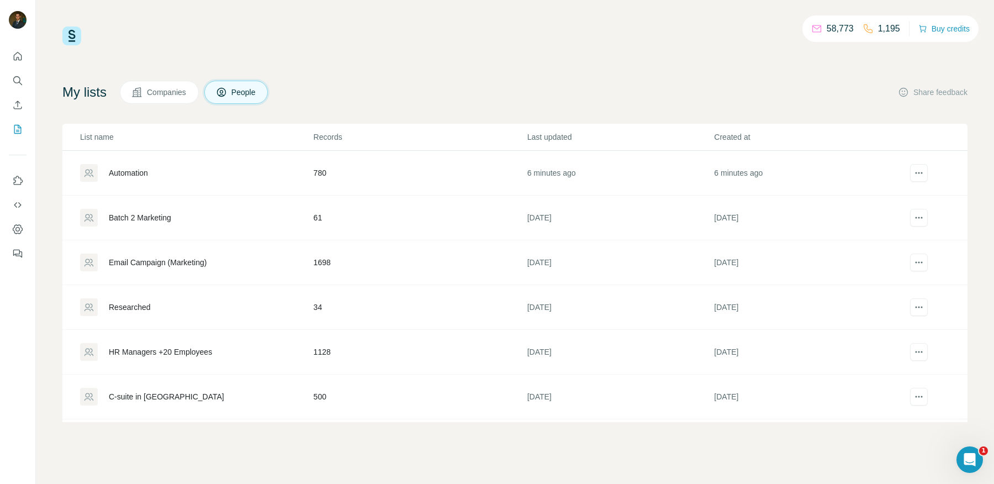
click at [416, 168] on td "780" at bounding box center [420, 173] width 214 height 45
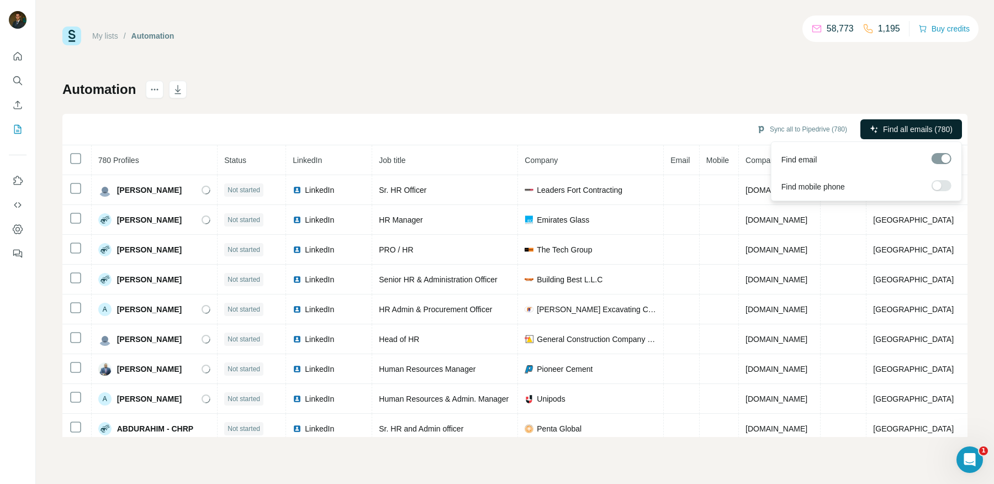
click at [897, 124] on span "Find all emails (780)" at bounding box center [918, 129] width 70 height 11
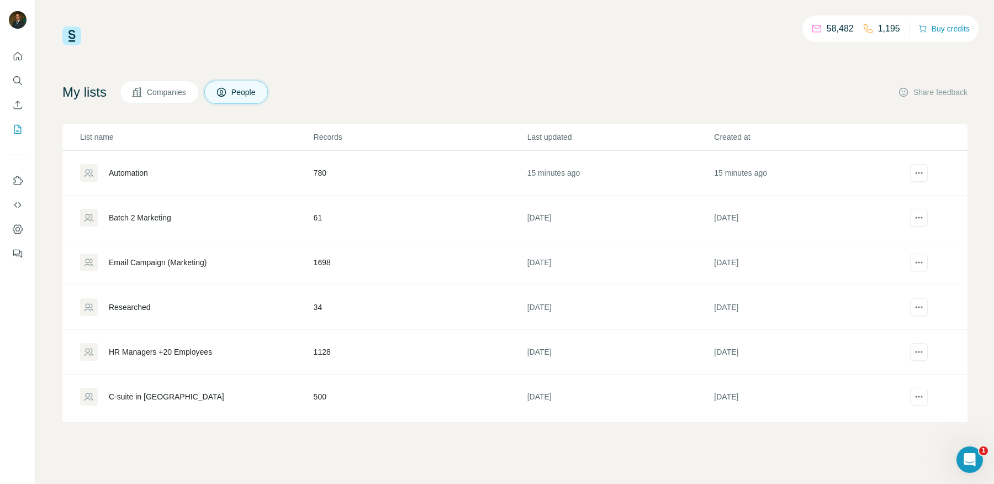
click at [280, 164] on div "Automation" at bounding box center [196, 173] width 232 height 18
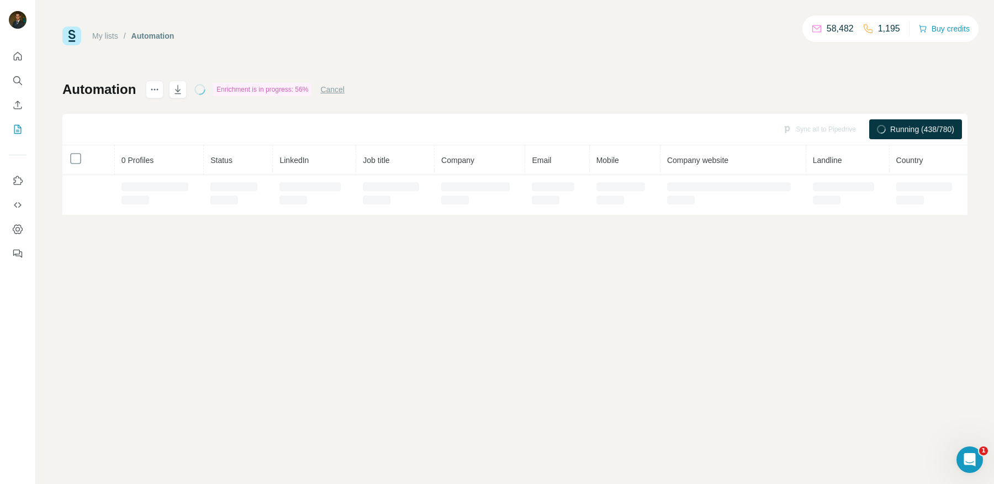
click at [142, 172] on th "0 Profiles" at bounding box center [159, 160] width 89 height 30
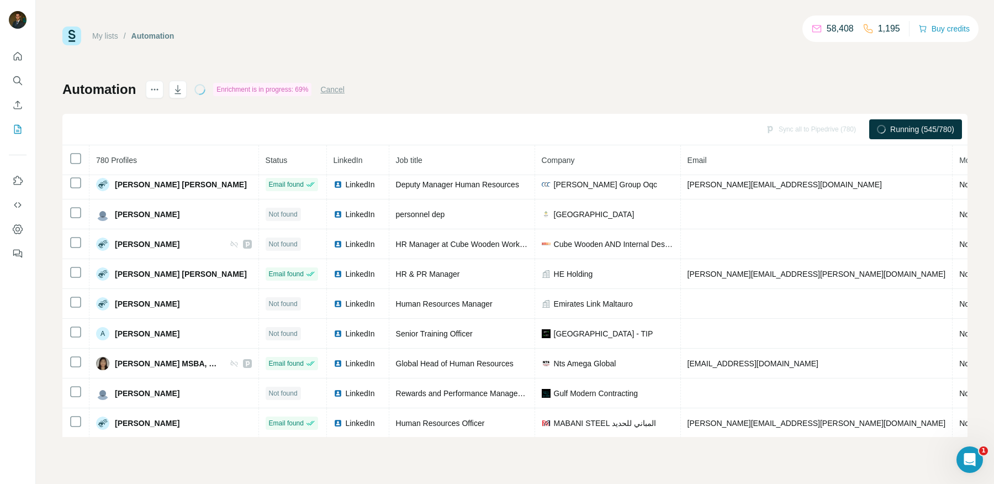
scroll to position [921, 0]
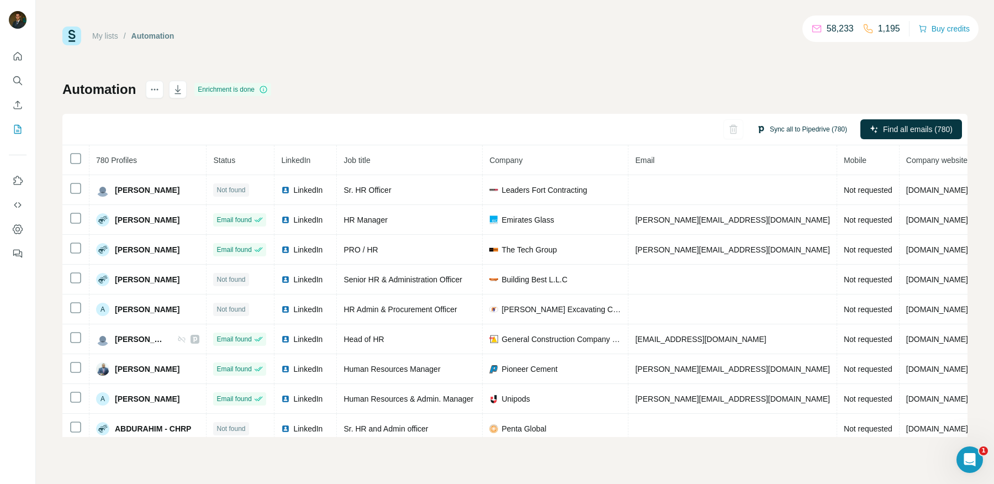
click at [798, 130] on button "Sync all to Pipedrive (780)" at bounding box center [802, 129] width 106 height 17
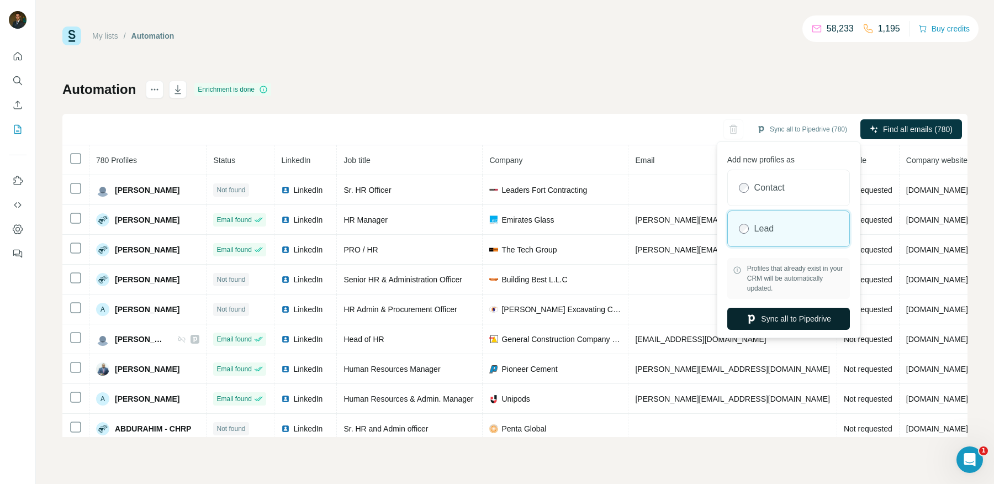
click at [771, 316] on button "Sync all to Pipedrive" at bounding box center [788, 319] width 123 height 22
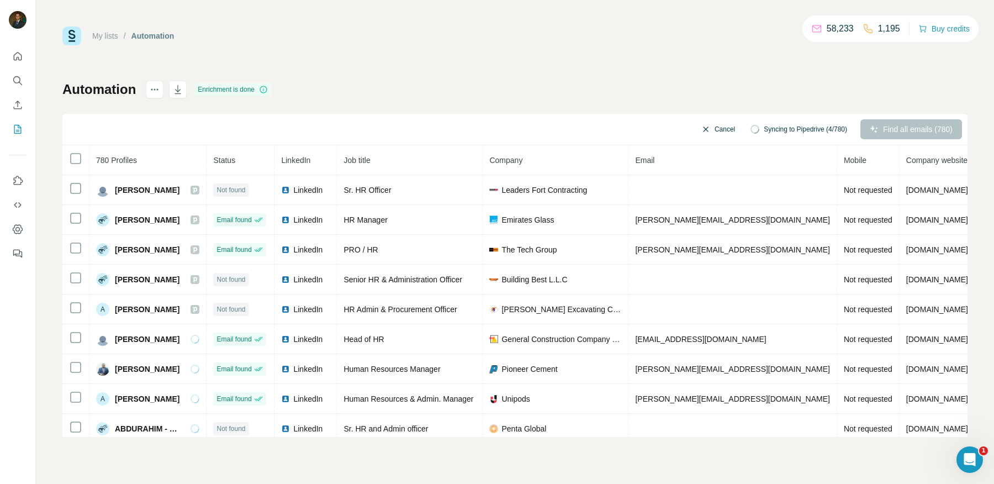
click at [701, 128] on icon "button" at bounding box center [705, 129] width 9 height 9
click at [178, 92] on icon "button" at bounding box center [177, 89] width 11 height 11
